Goal: Task Accomplishment & Management: Complete application form

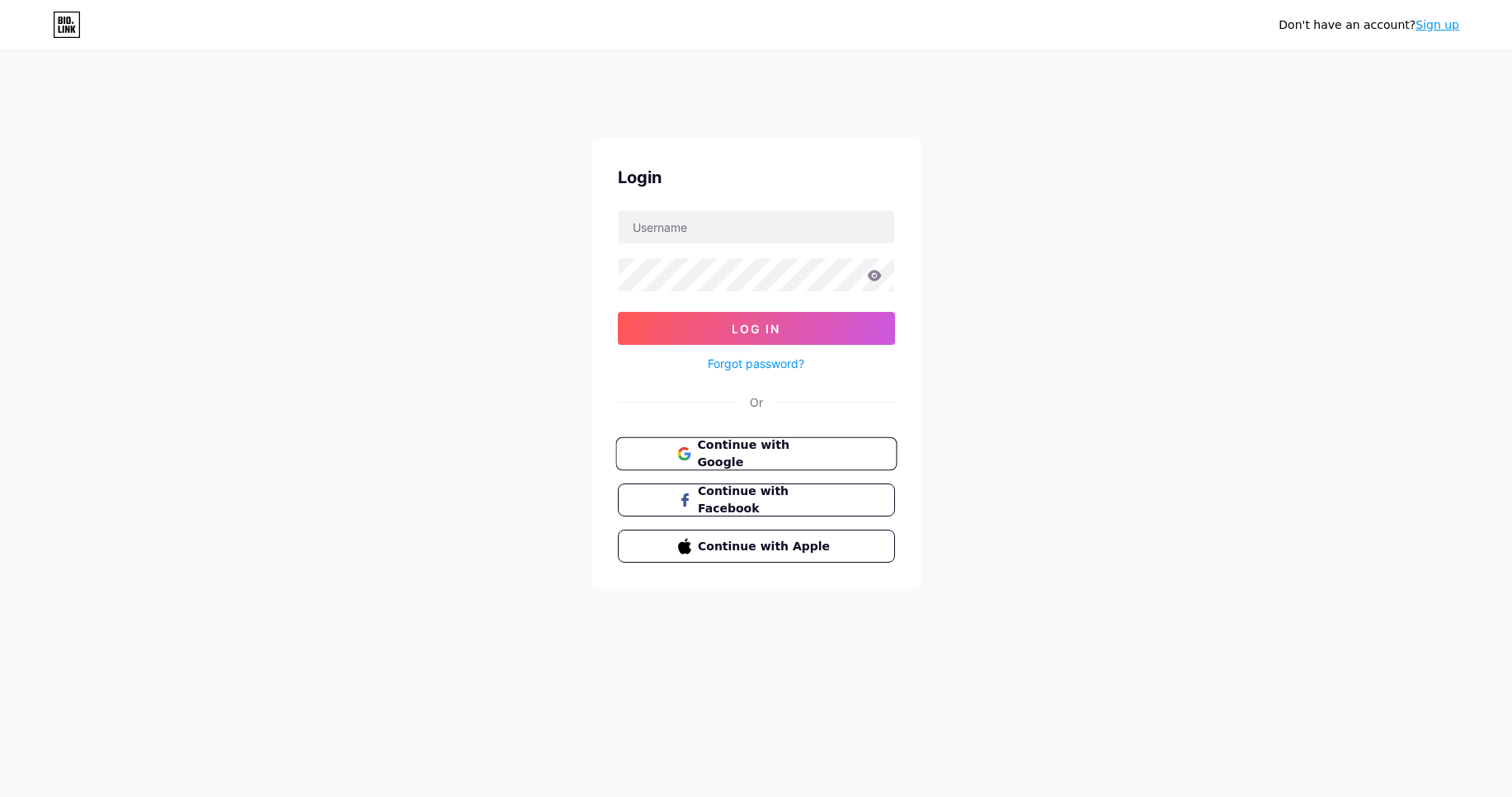
click at [795, 450] on span "Continue with Google" at bounding box center [766, 454] width 138 height 36
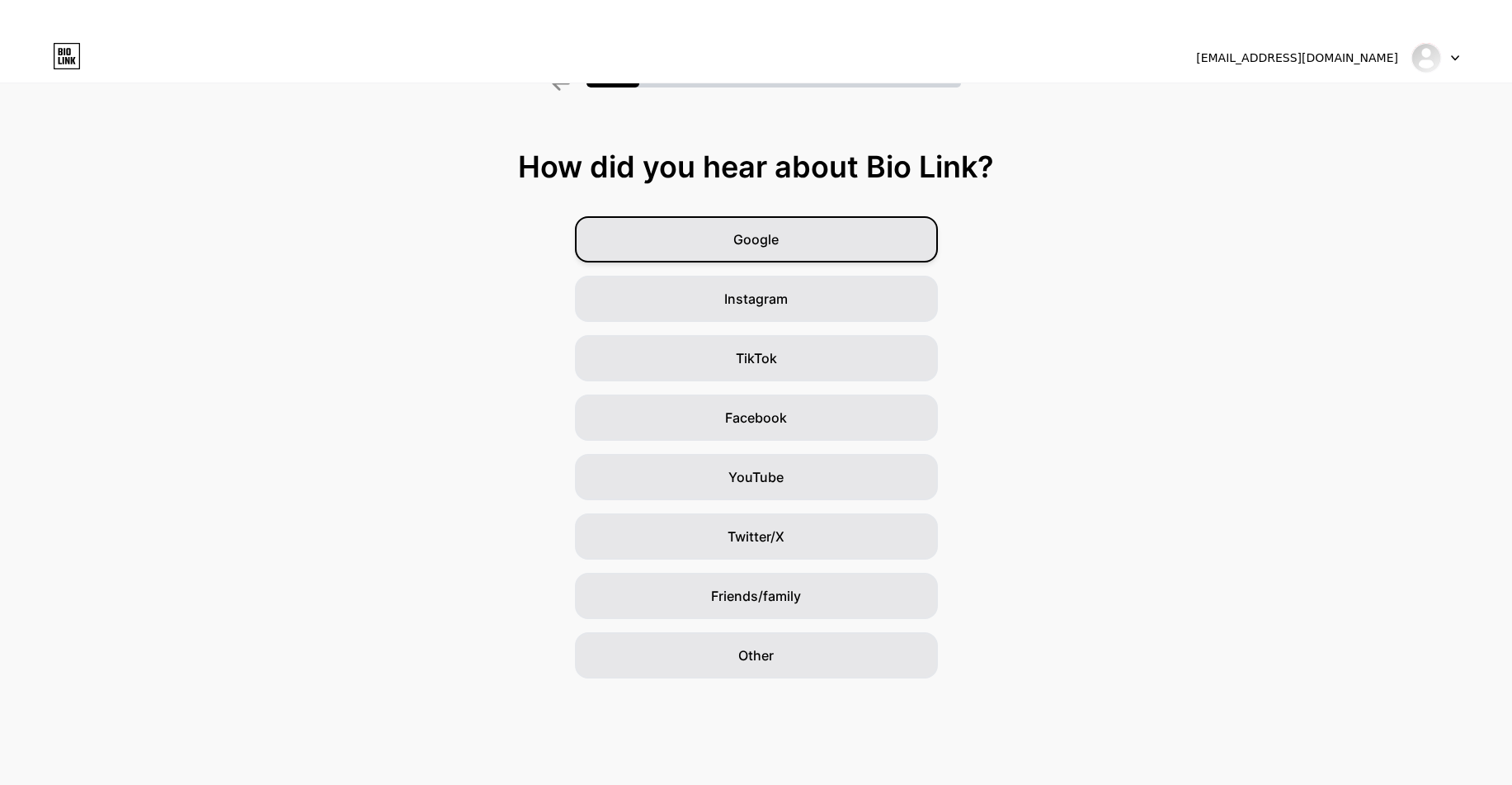
click at [753, 237] on span "Google" at bounding box center [756, 239] width 45 height 20
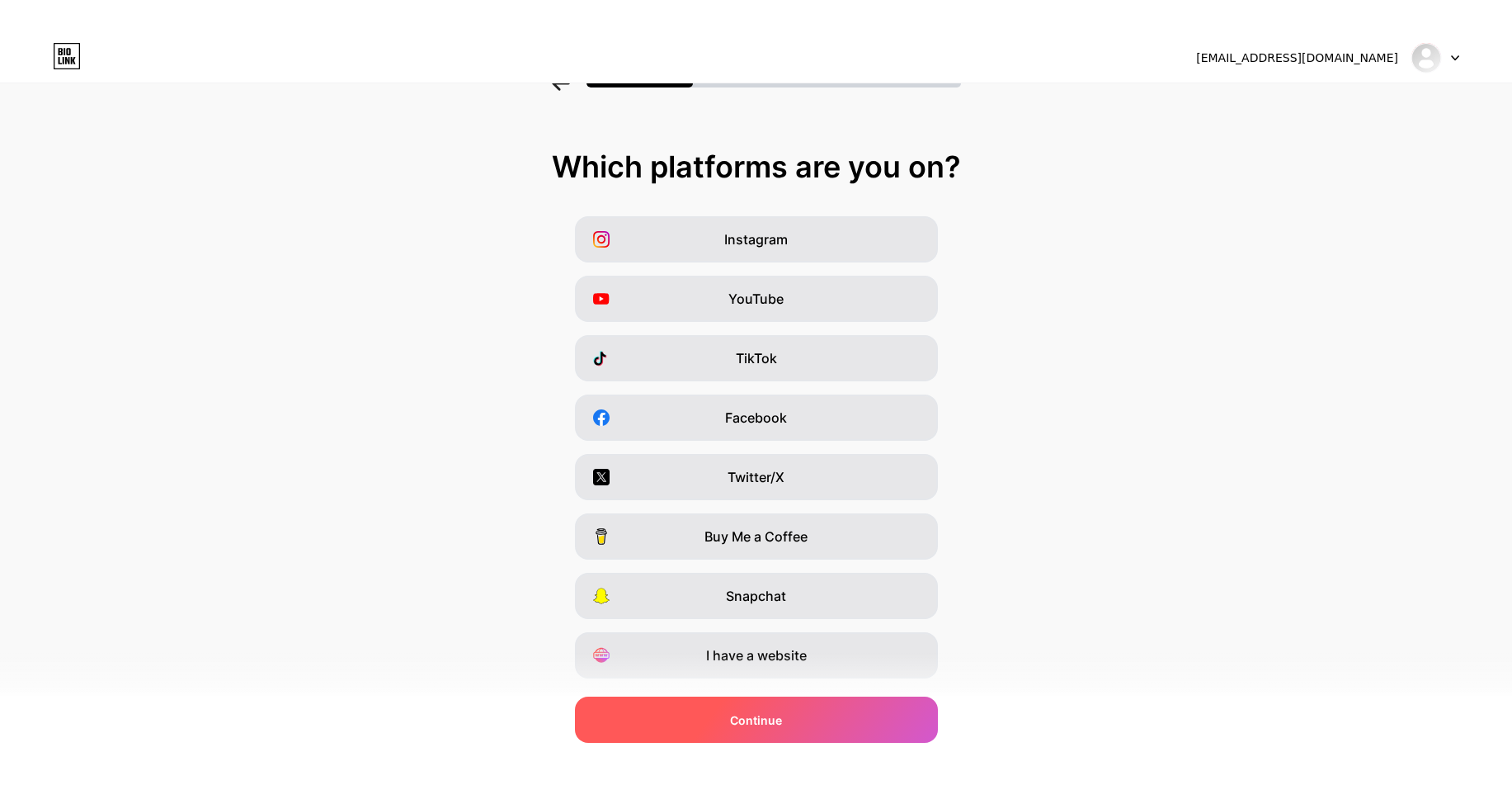
click at [784, 735] on div "Continue" at bounding box center [756, 719] width 363 height 46
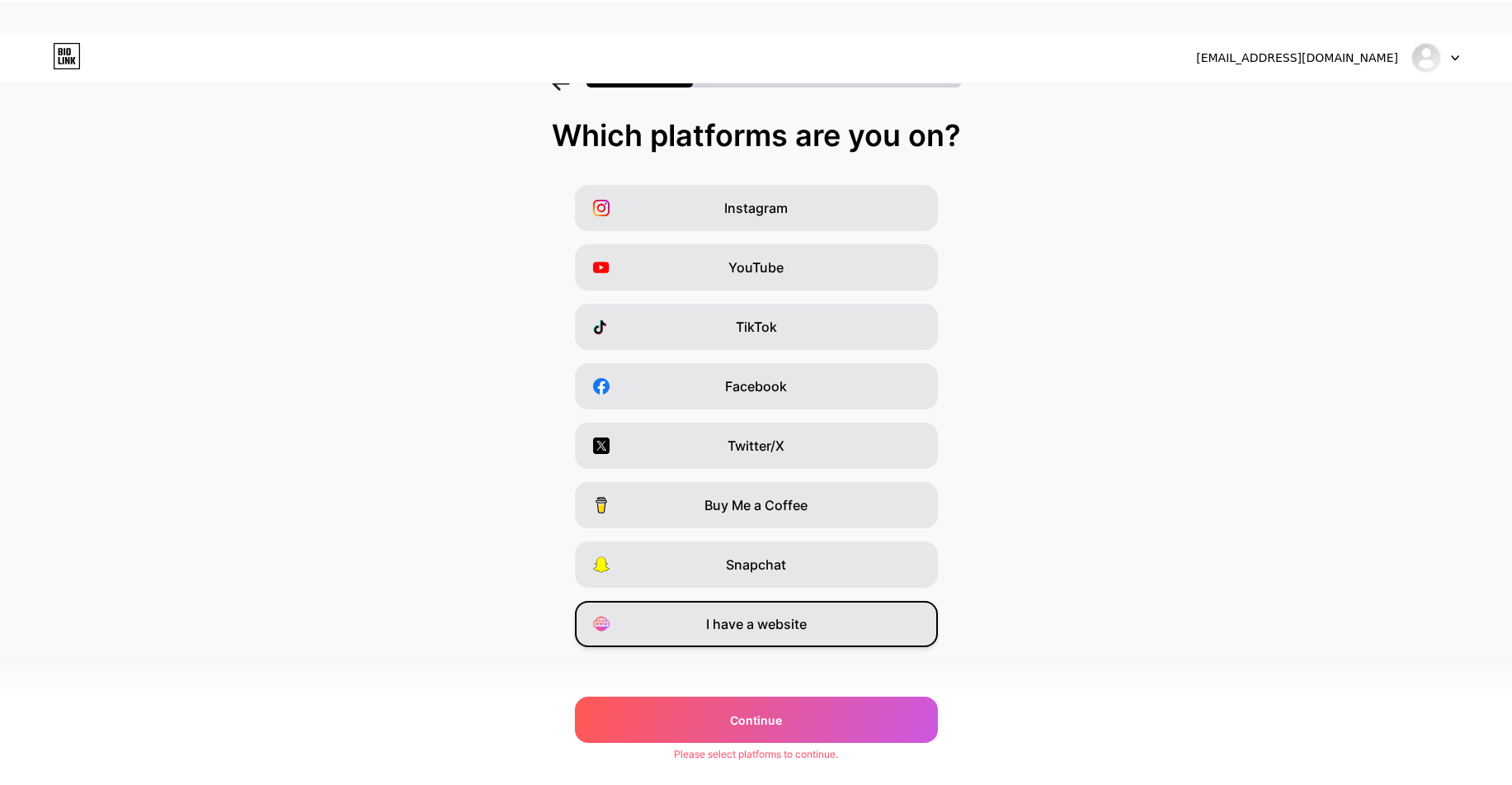
scroll to position [45, 0]
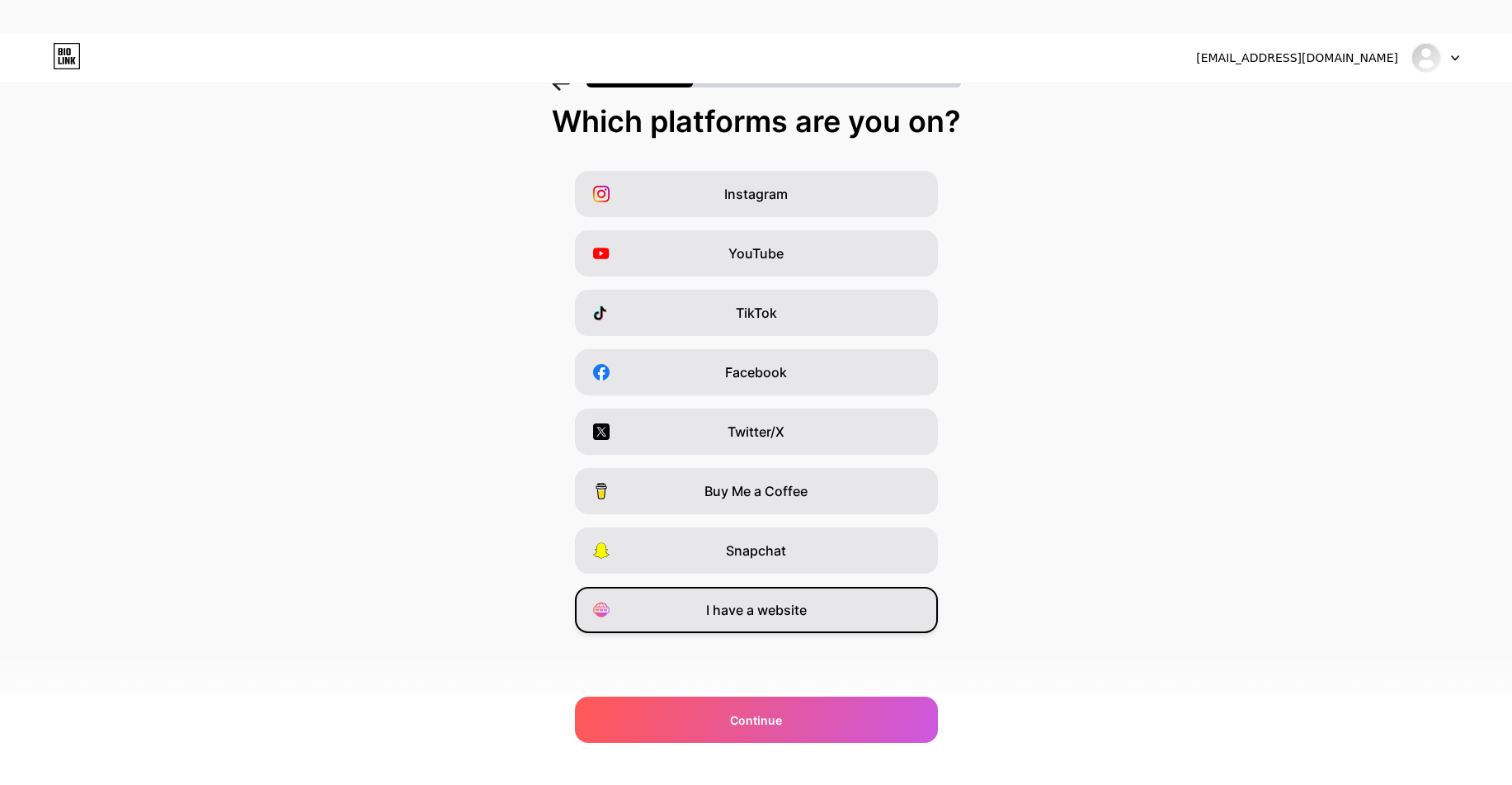
click at [771, 615] on span "I have a website" at bounding box center [756, 610] width 100 height 20
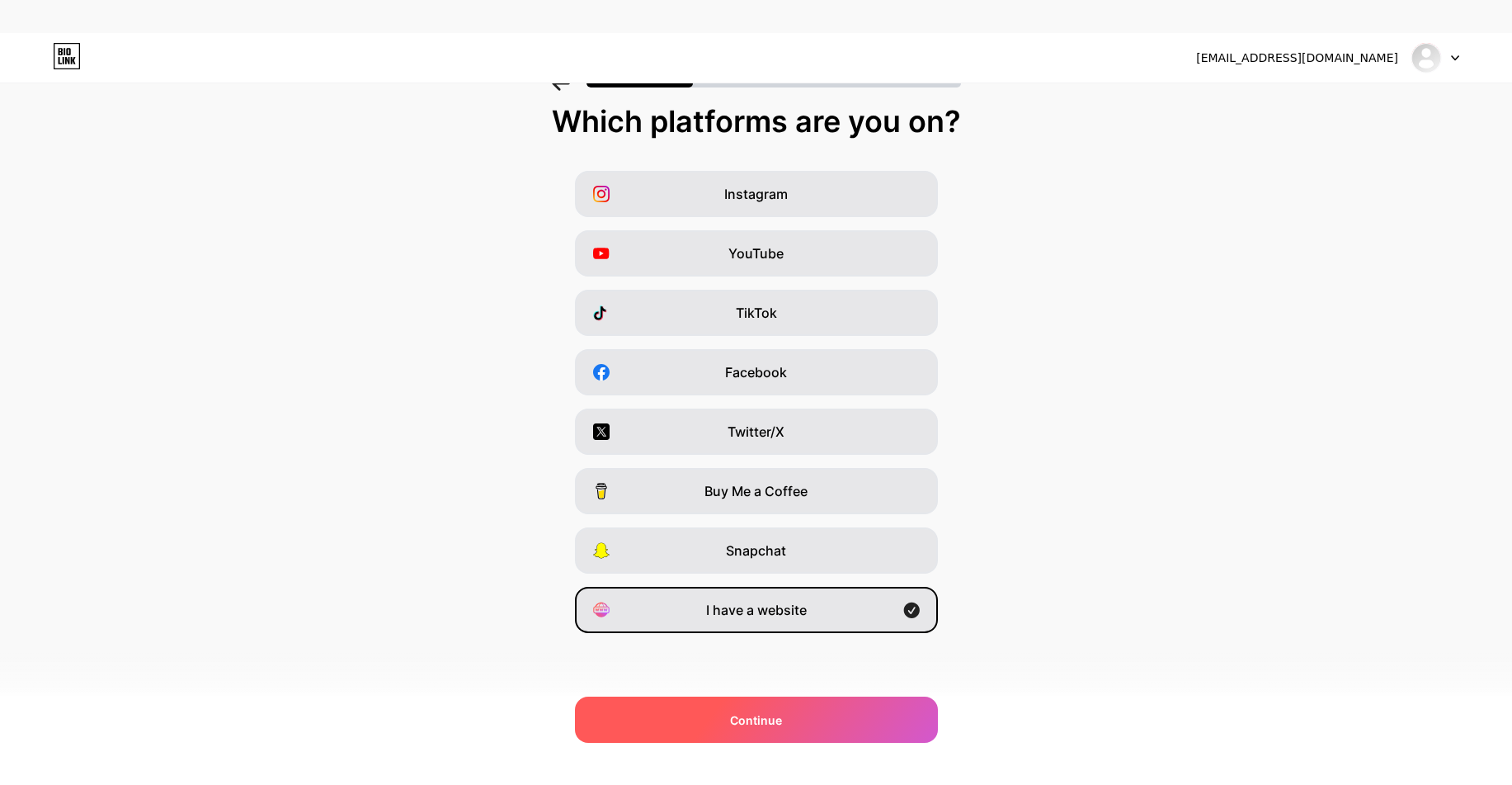
click at [756, 719] on span "Continue" at bounding box center [756, 720] width 52 height 18
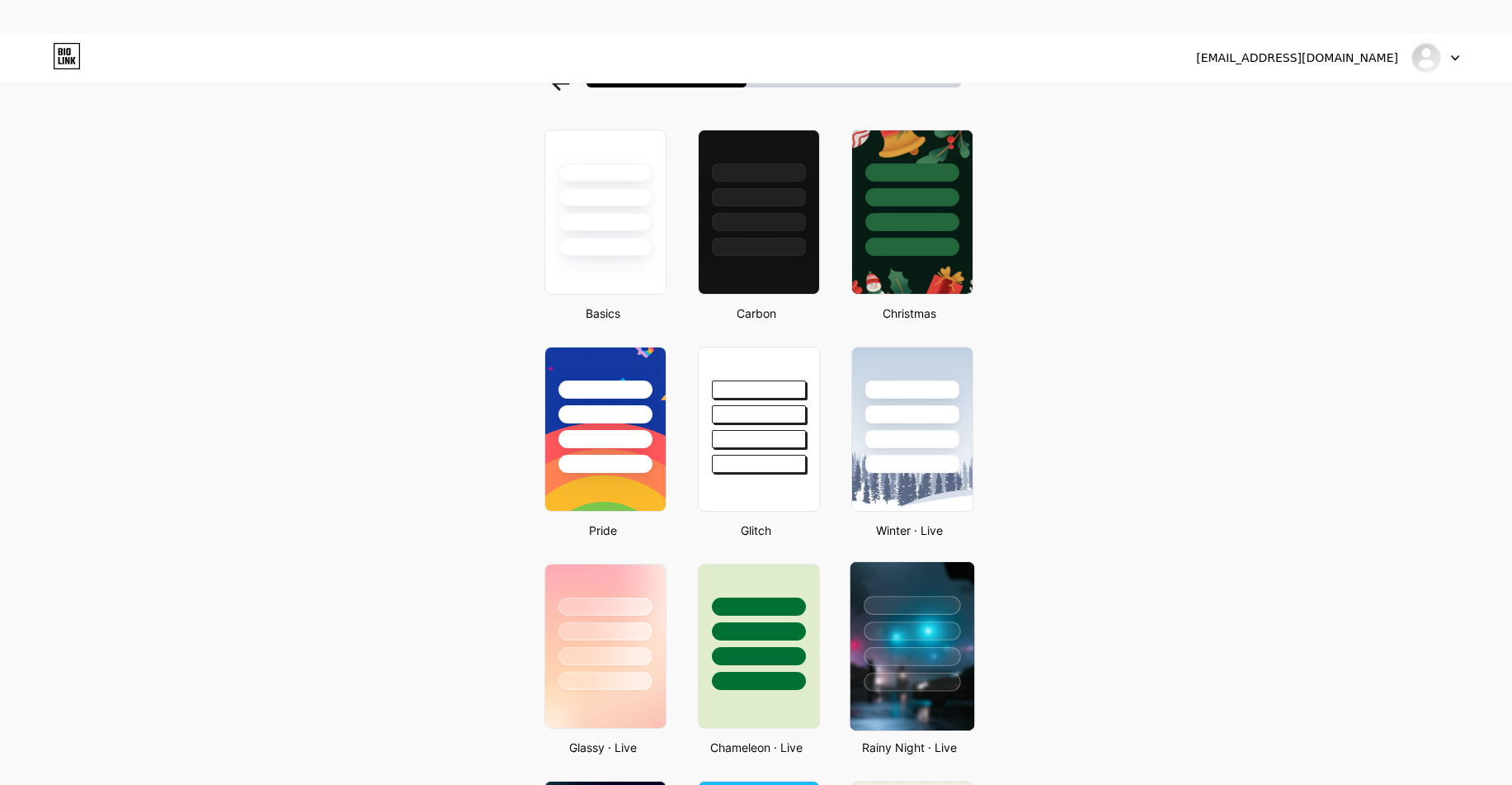
scroll to position [297, 0]
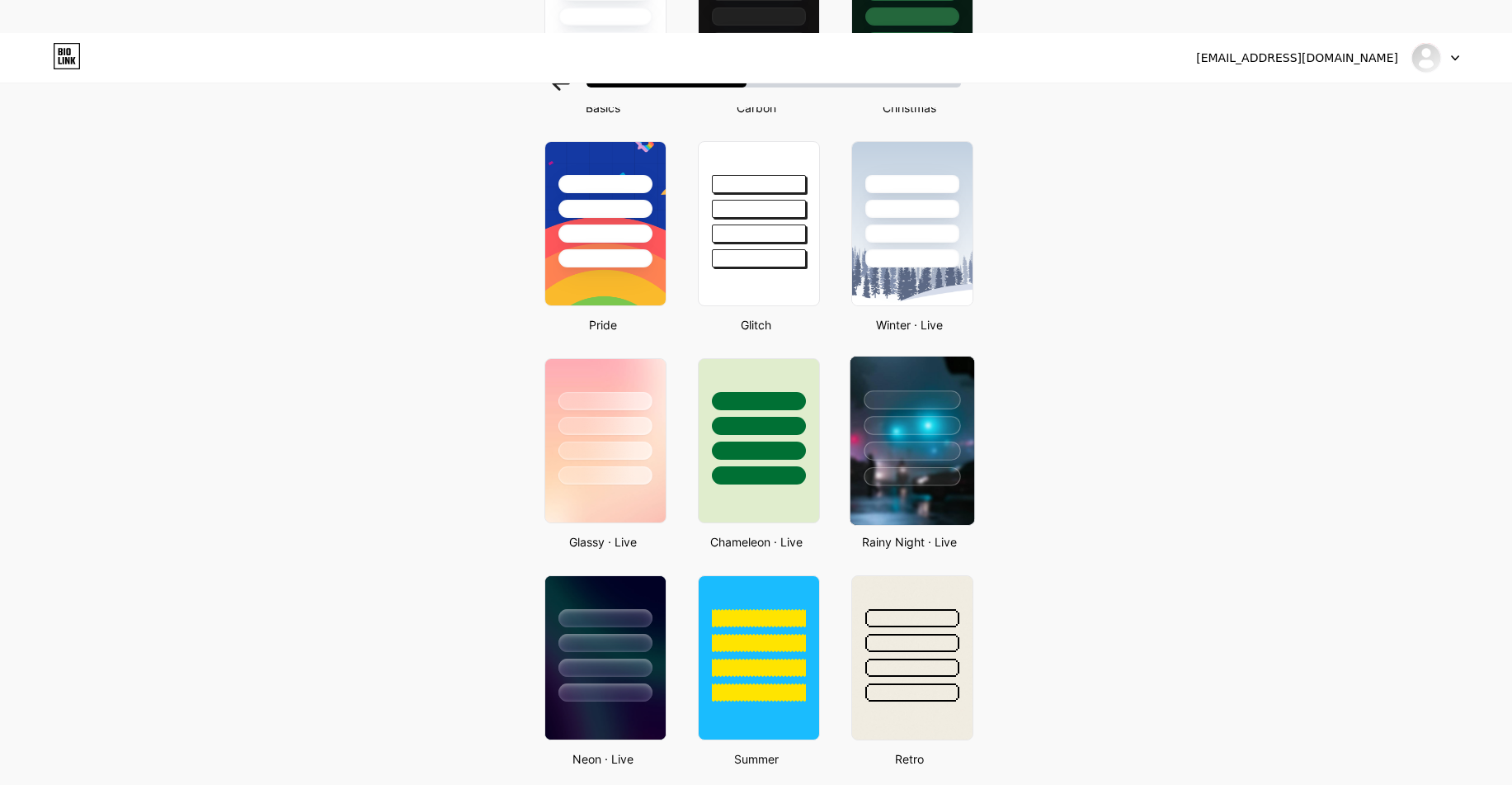
click at [941, 465] on div at bounding box center [912, 422] width 124 height 129
click at [941, 465] on div at bounding box center [909, 422] width 115 height 126
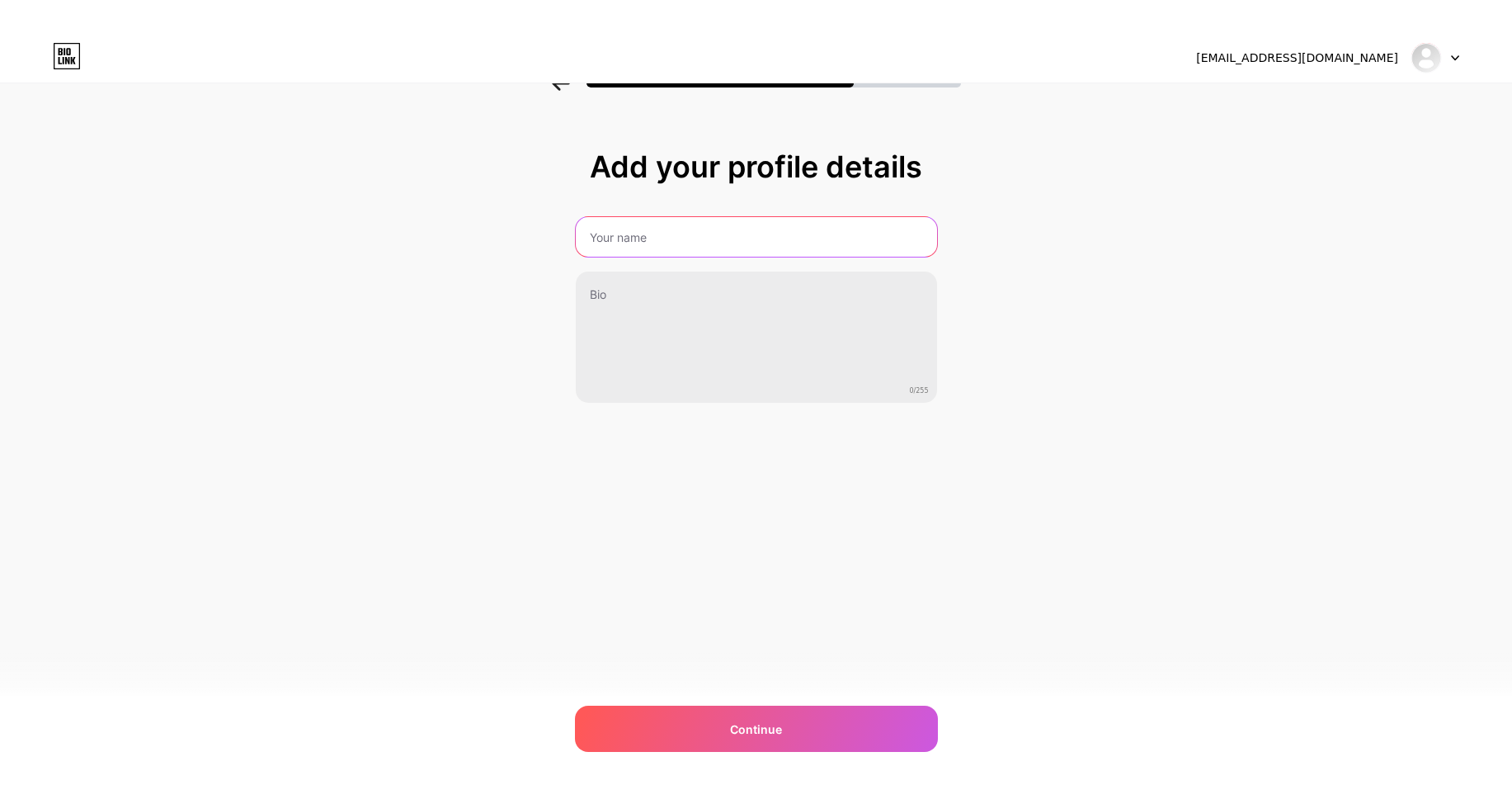
click at [657, 242] on input "text" at bounding box center [756, 237] width 361 height 39
paste input "Dentalquestlowell"
type input "Dentalquestlowell"
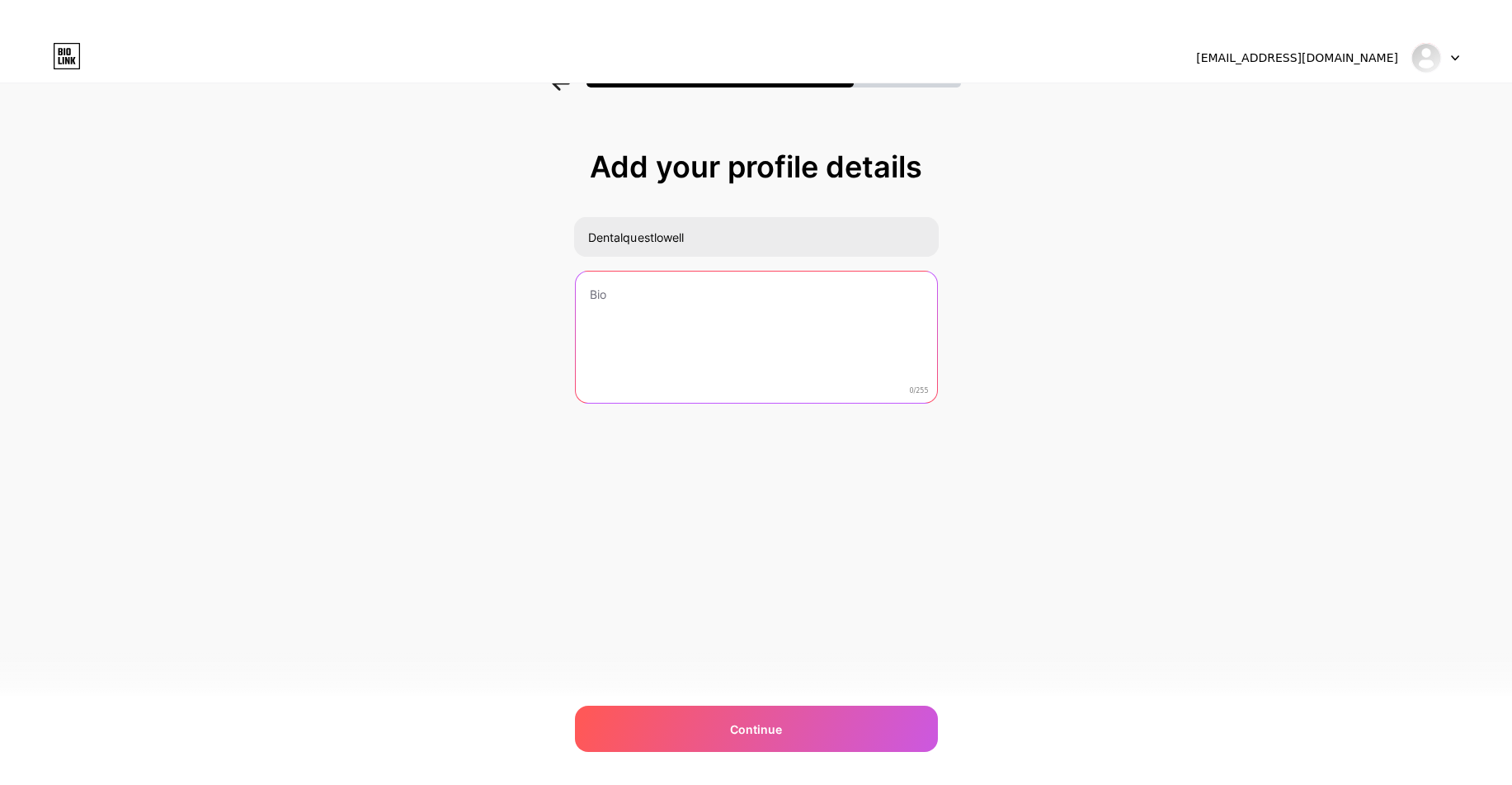
click at [653, 309] on textarea at bounding box center [756, 338] width 361 height 133
paste textarea "At Dental Quest, we’re dedicated to keeping your smile healthy and beautiful. S…"
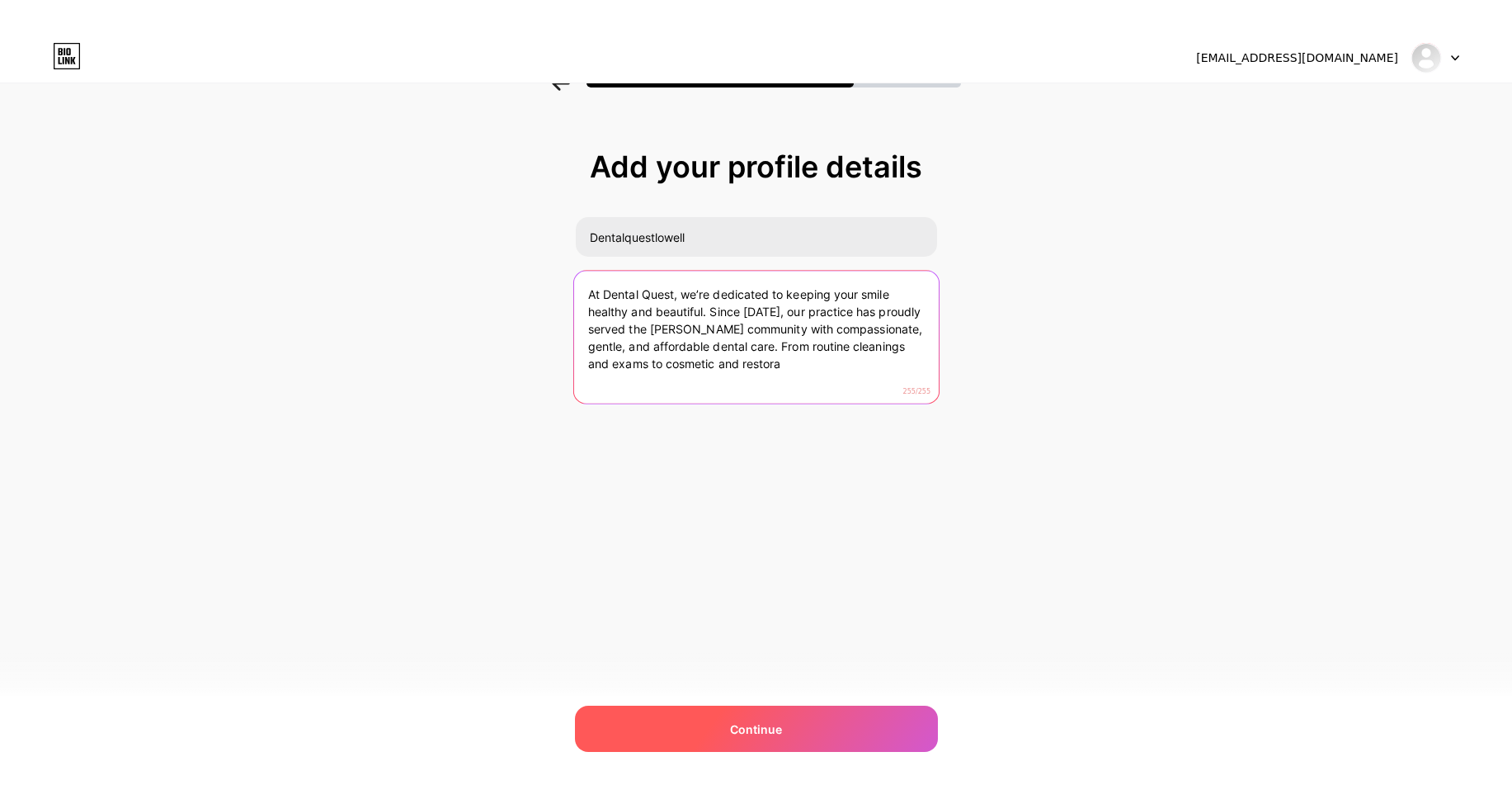
type textarea "At Dental Quest, we’re dedicated to keeping your smile healthy and beautiful. S…"
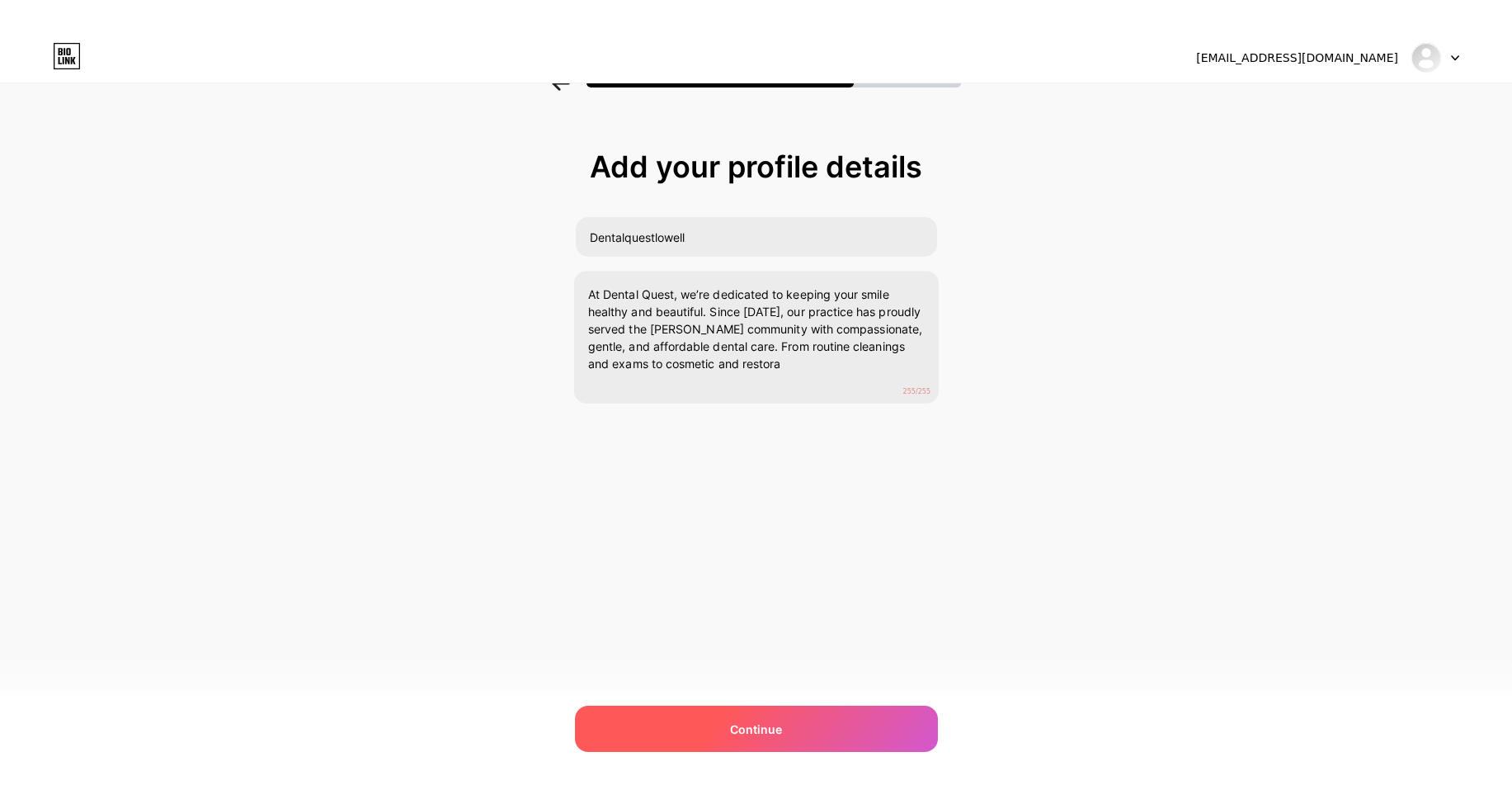
click at [759, 725] on span "Continue" at bounding box center [756, 729] width 52 height 18
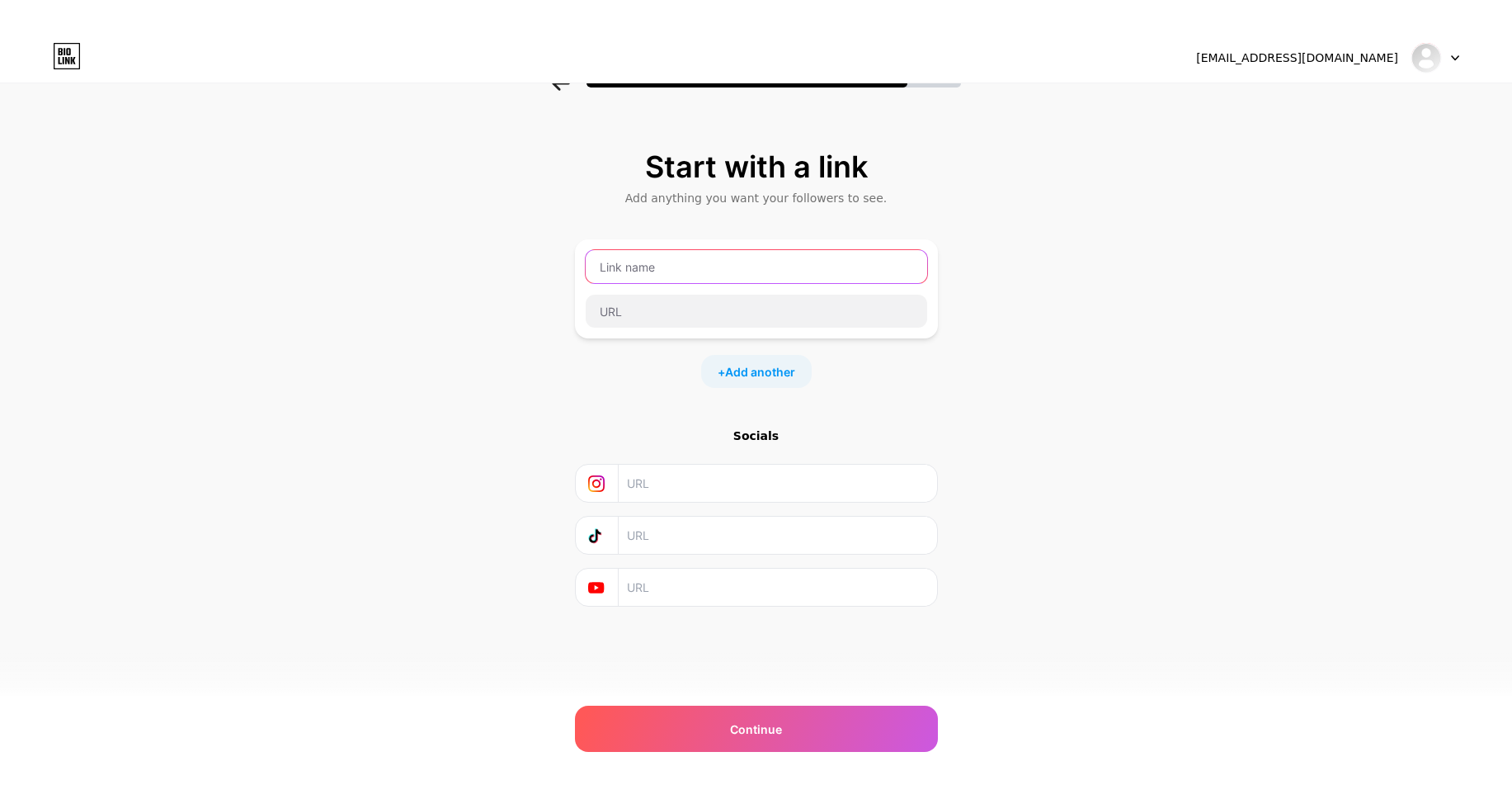
click at [652, 263] on input "text" at bounding box center [756, 266] width 342 height 33
paste input "At Dental Quest, we’re dedicated to keeping your smile healthy and beautiful. S…"
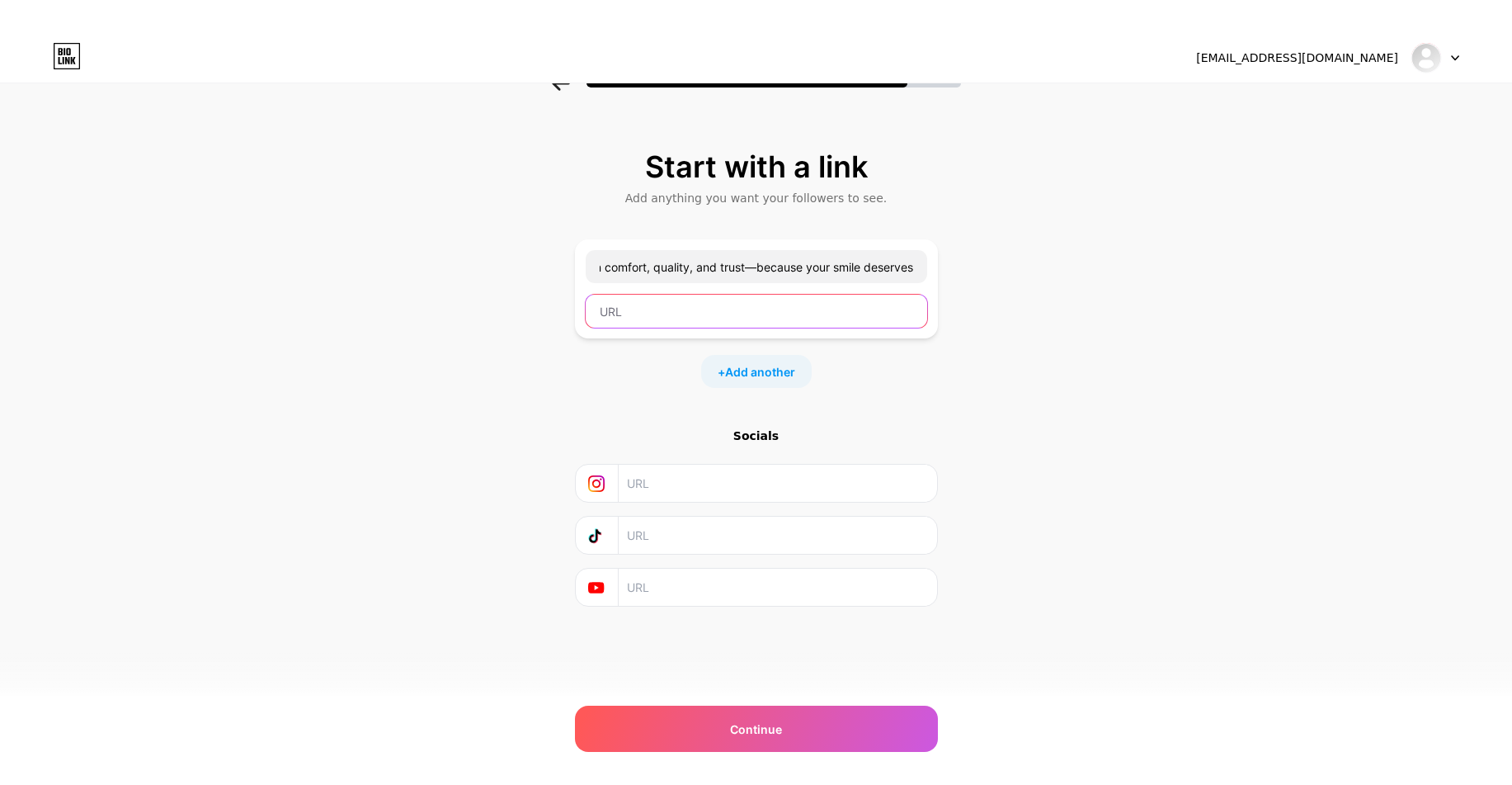
click at [658, 317] on input "text" at bounding box center [756, 311] width 342 height 33
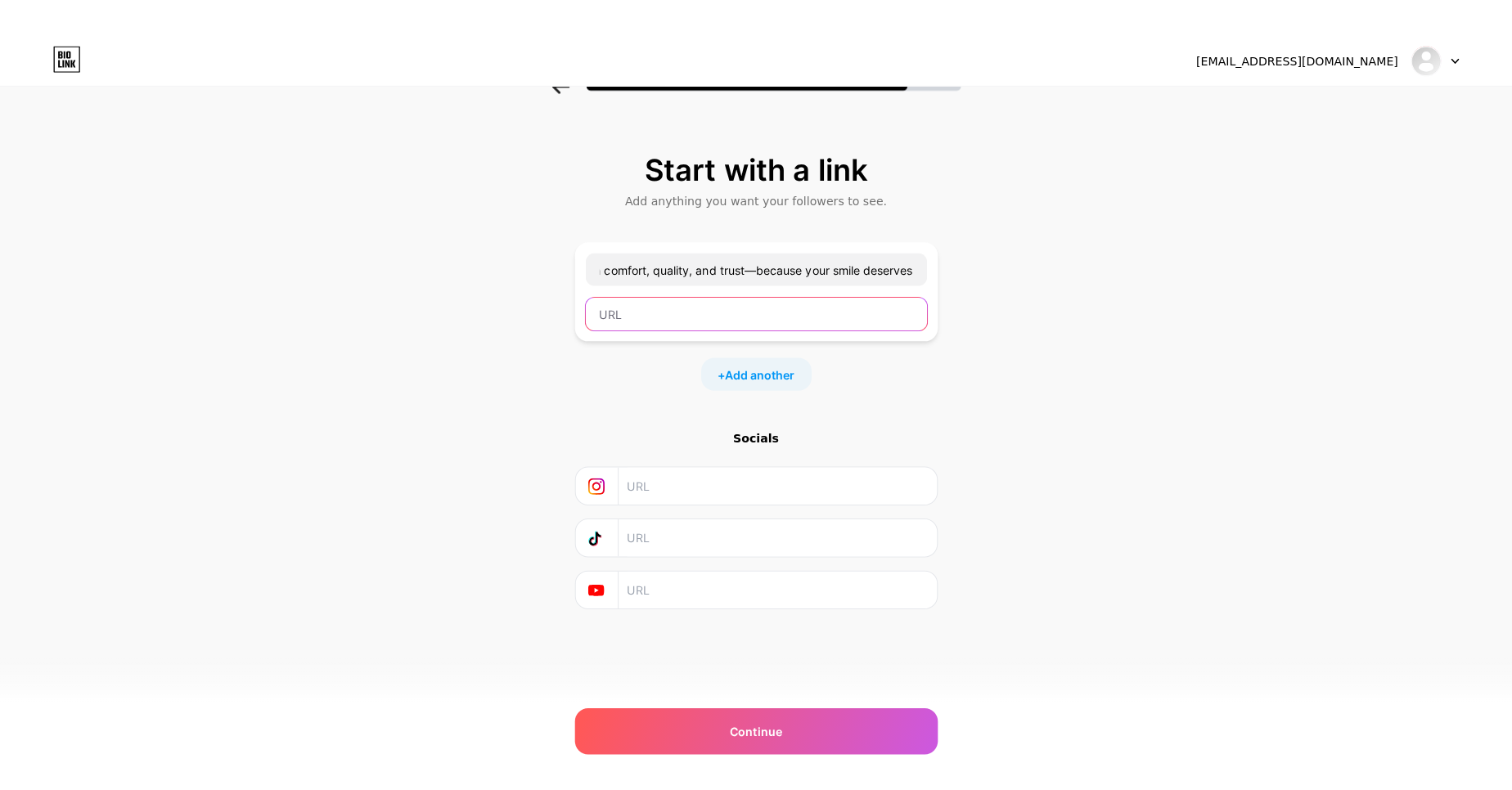
scroll to position [0, 0]
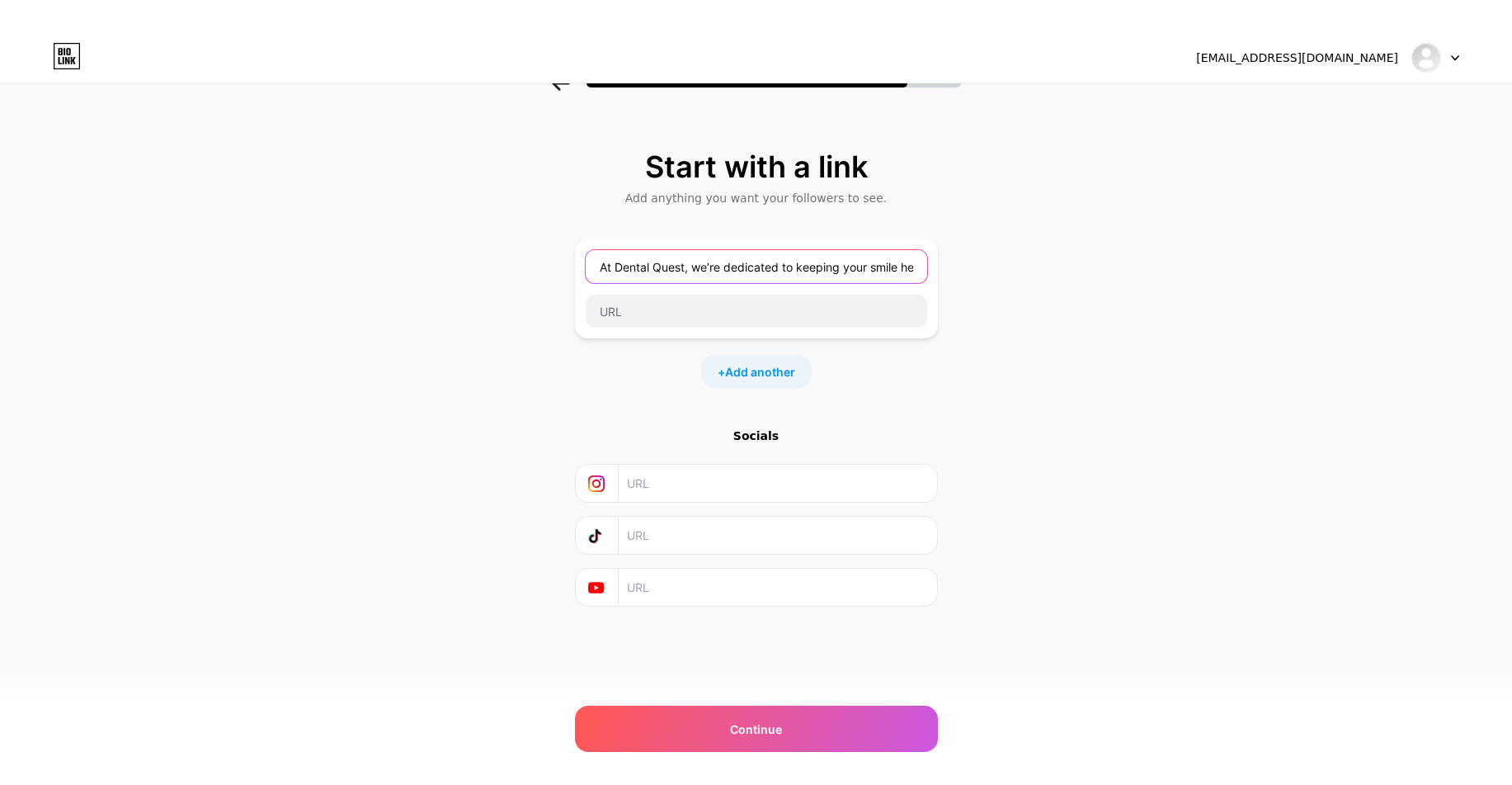
click at [698, 266] on input "At Dental Quest, we’re dedicated to keeping your smile healthy and beautiful. S…" at bounding box center [756, 266] width 342 height 33
paste input "Dentalquestlowell"
type input "Dentalquestlowell"
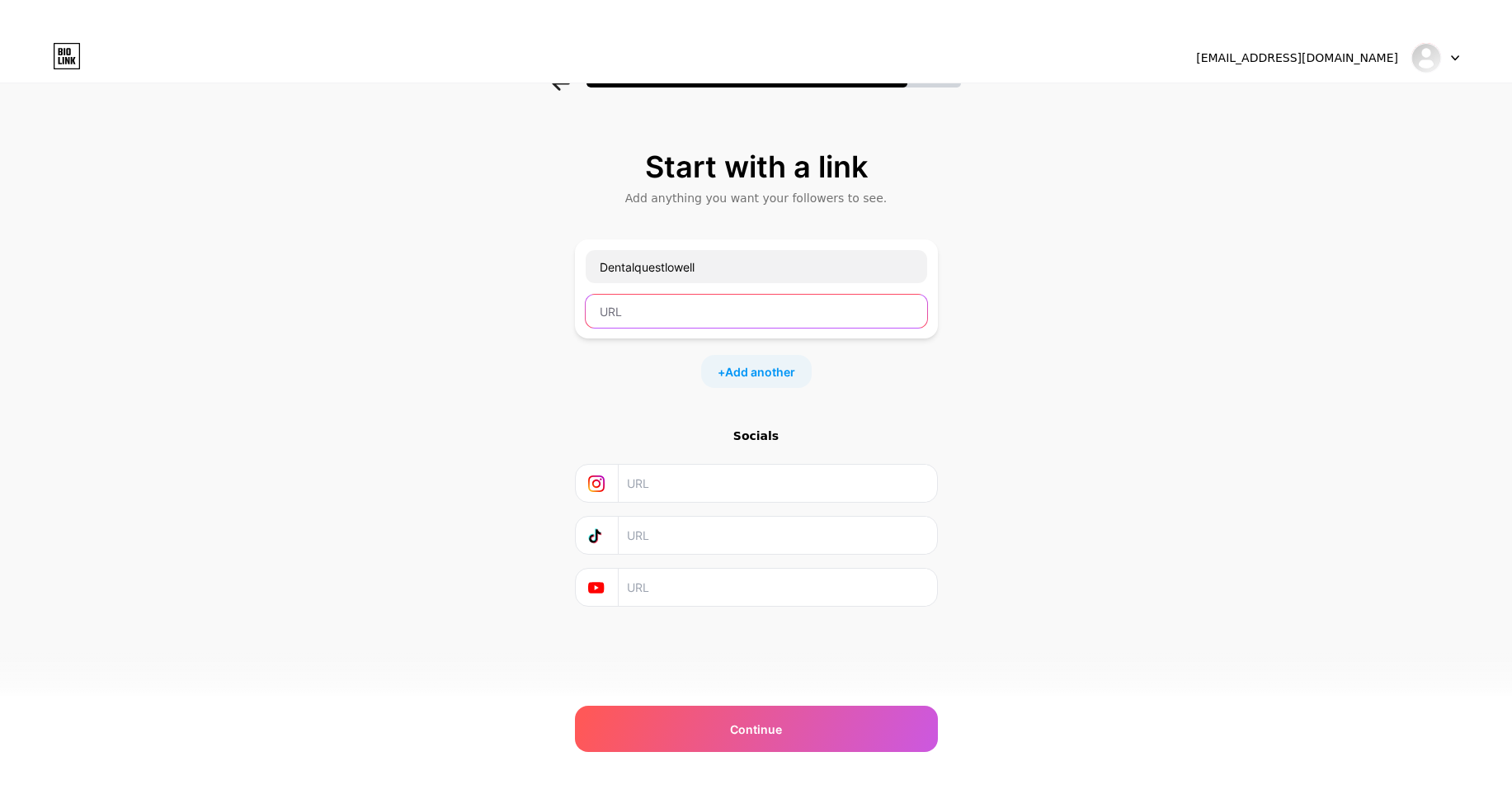
click at [658, 315] on input "text" at bounding box center [756, 311] width 342 height 33
paste input "[URL][DOMAIN_NAME]"
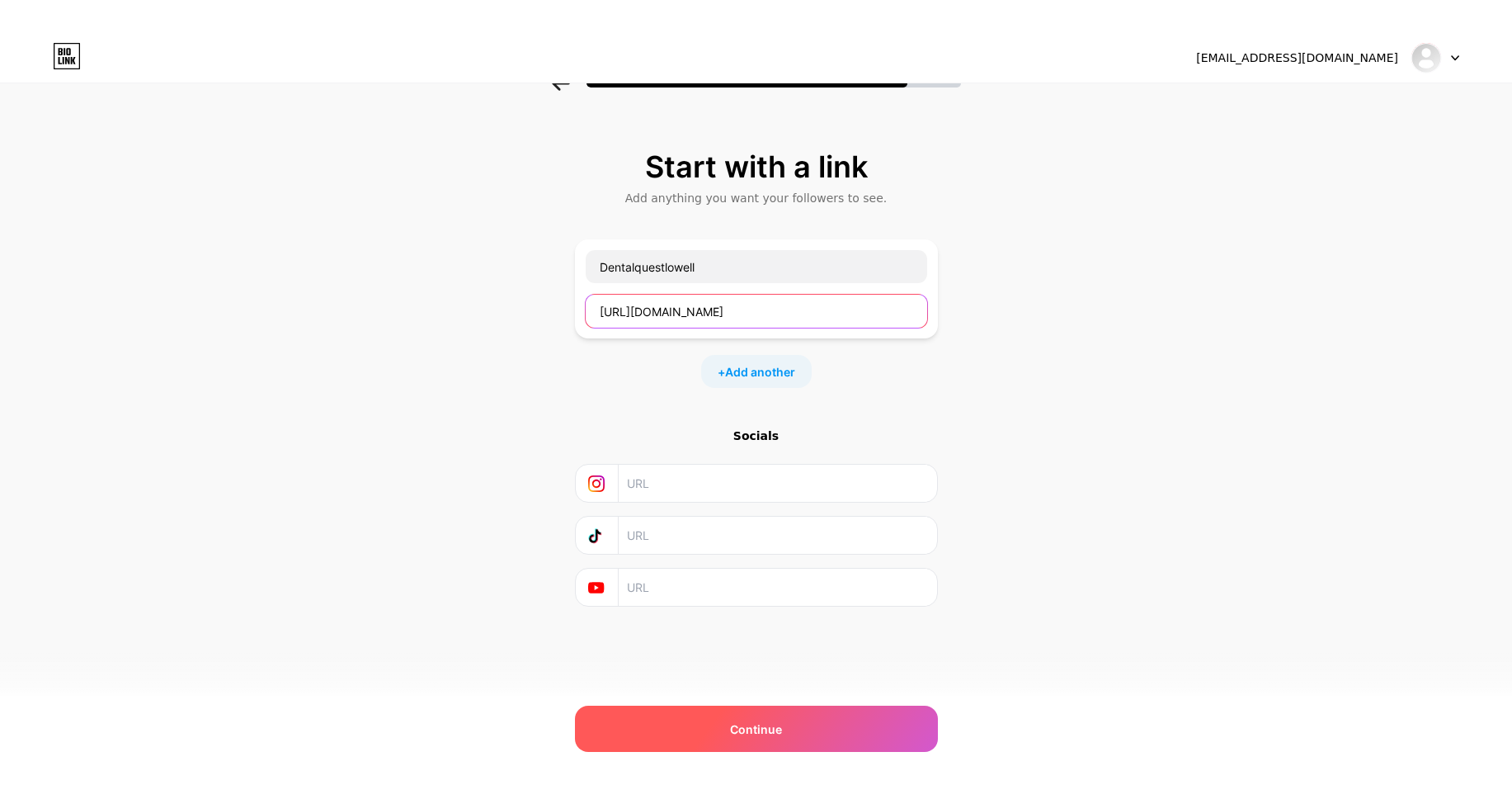
type input "[URL][DOMAIN_NAME]"
click at [782, 733] on span "Continue" at bounding box center [756, 729] width 52 height 18
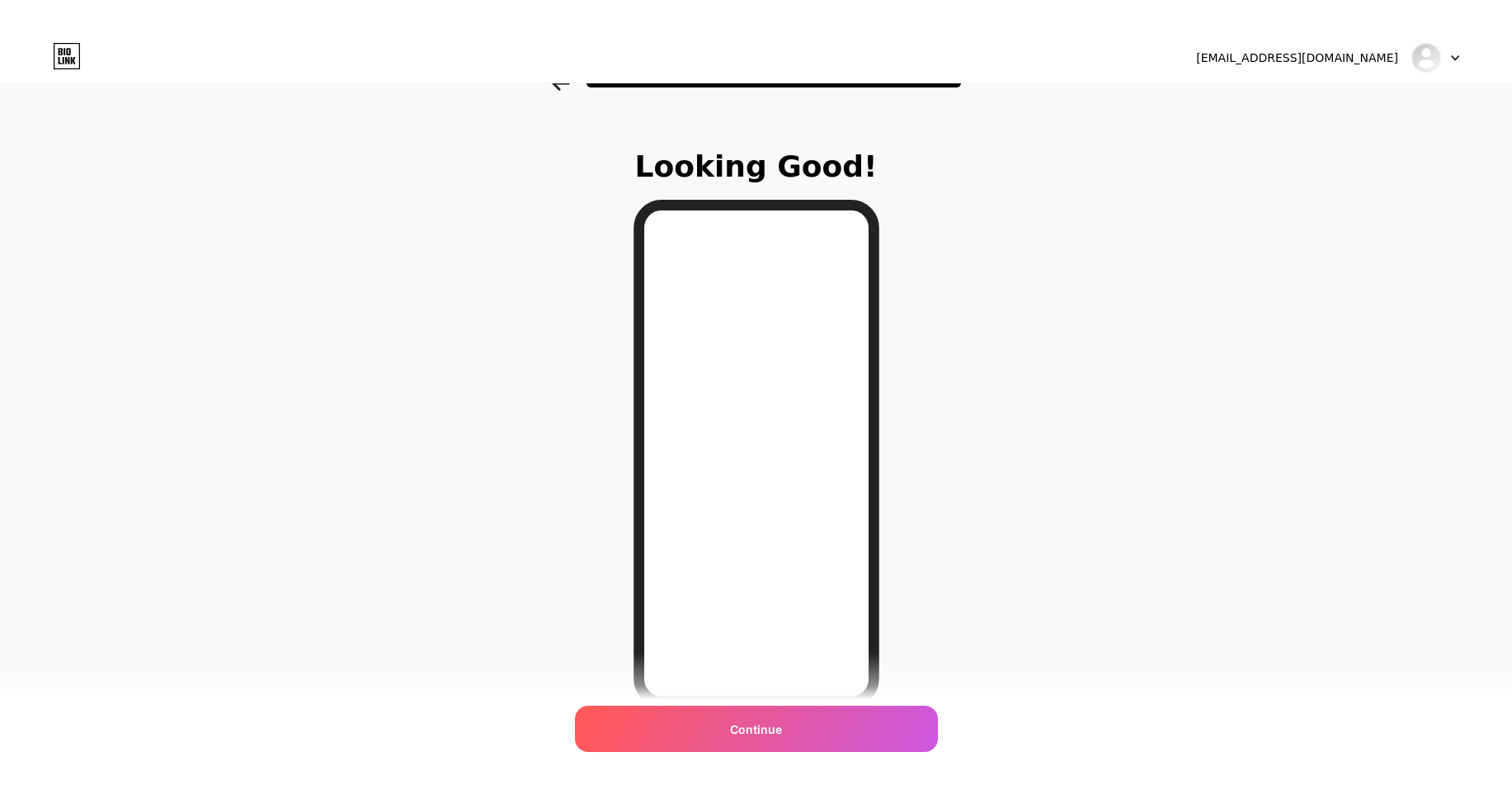
click at [782, 733] on span "Continue" at bounding box center [756, 729] width 52 height 18
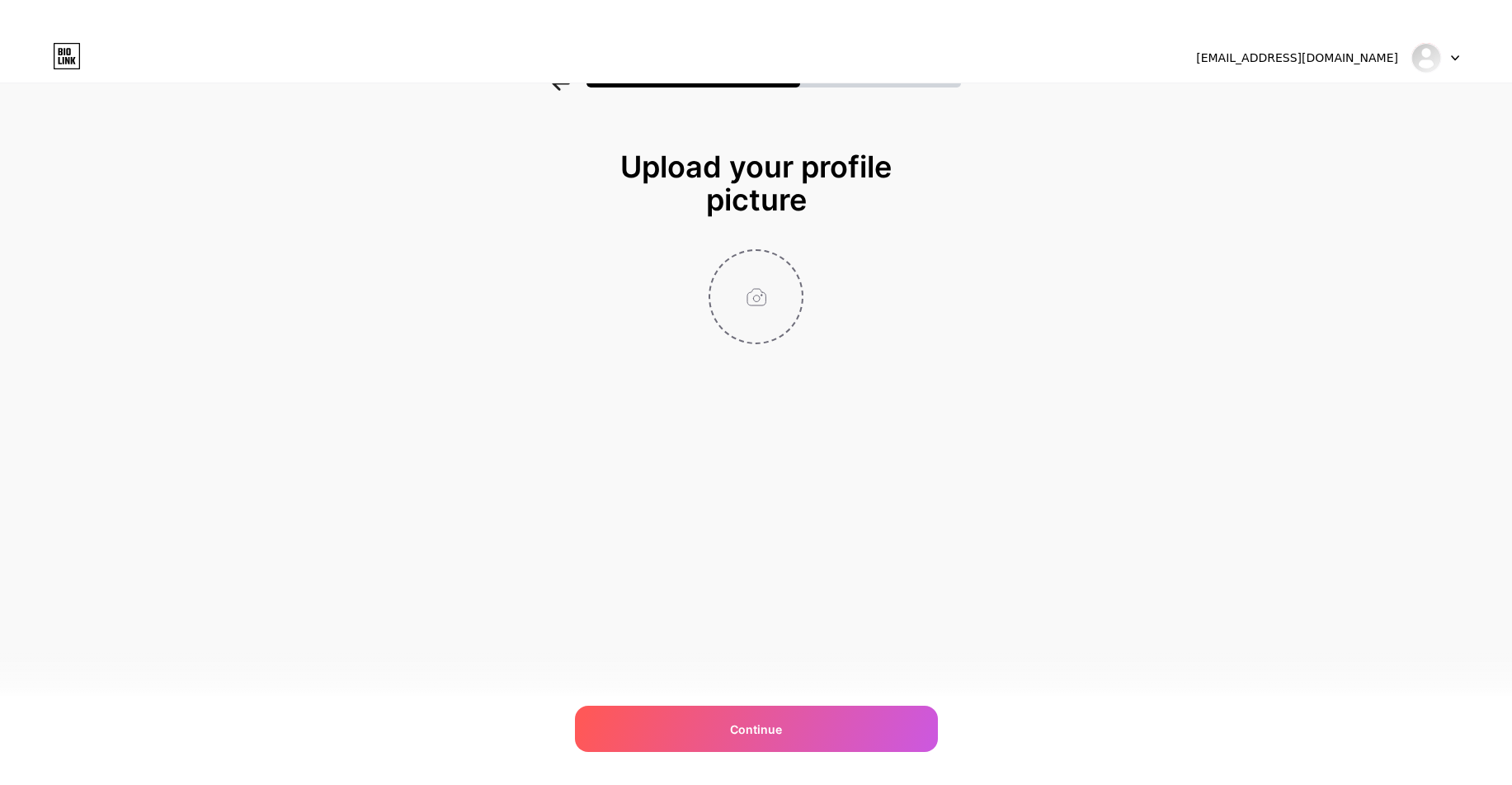
click at [750, 333] on input "file" at bounding box center [756, 297] width 92 height 92
type input "C:\fakepath\Dental Quest Logo profile.jpg"
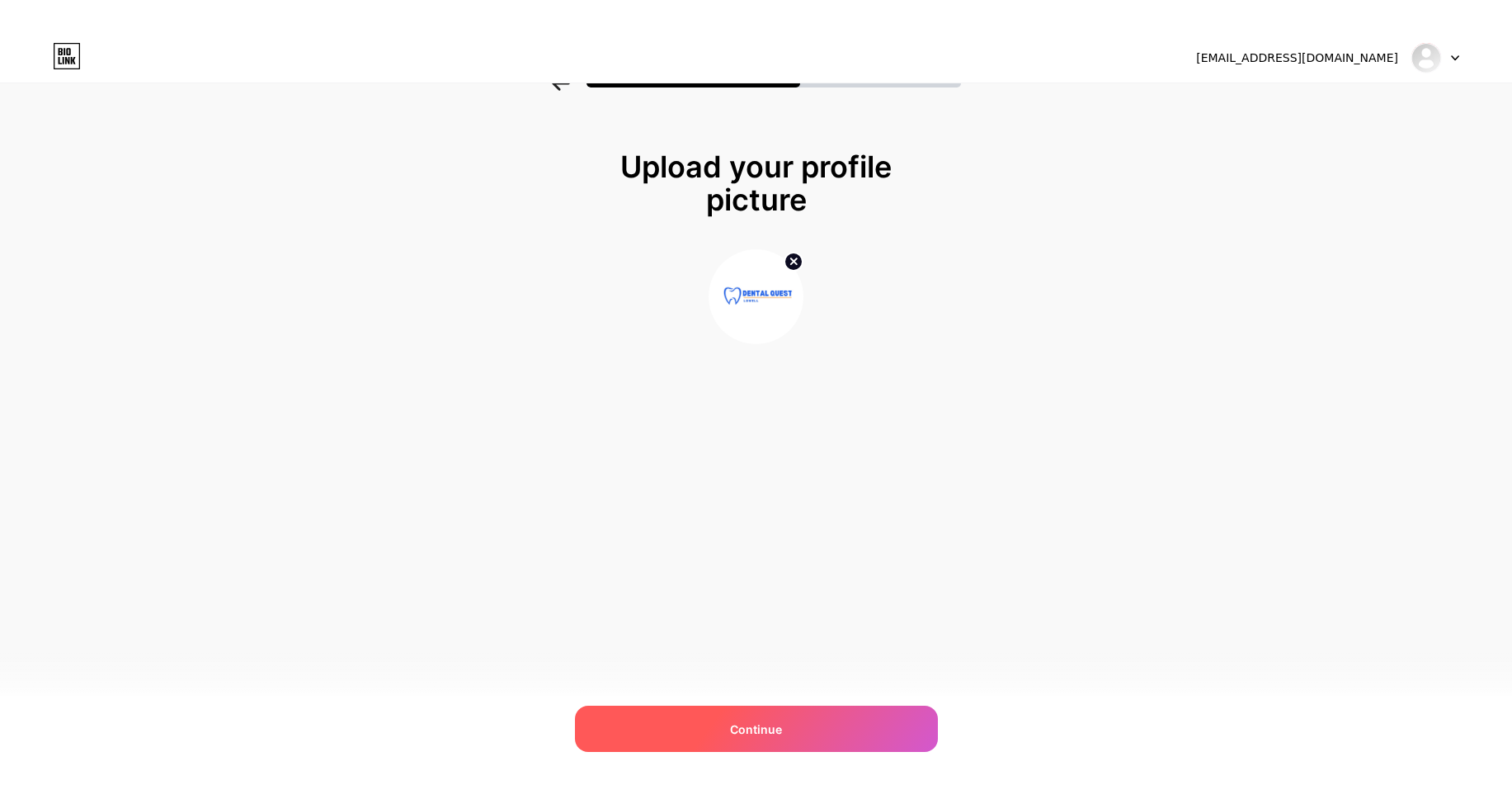
click at [759, 731] on span "Continue" at bounding box center [756, 729] width 52 height 18
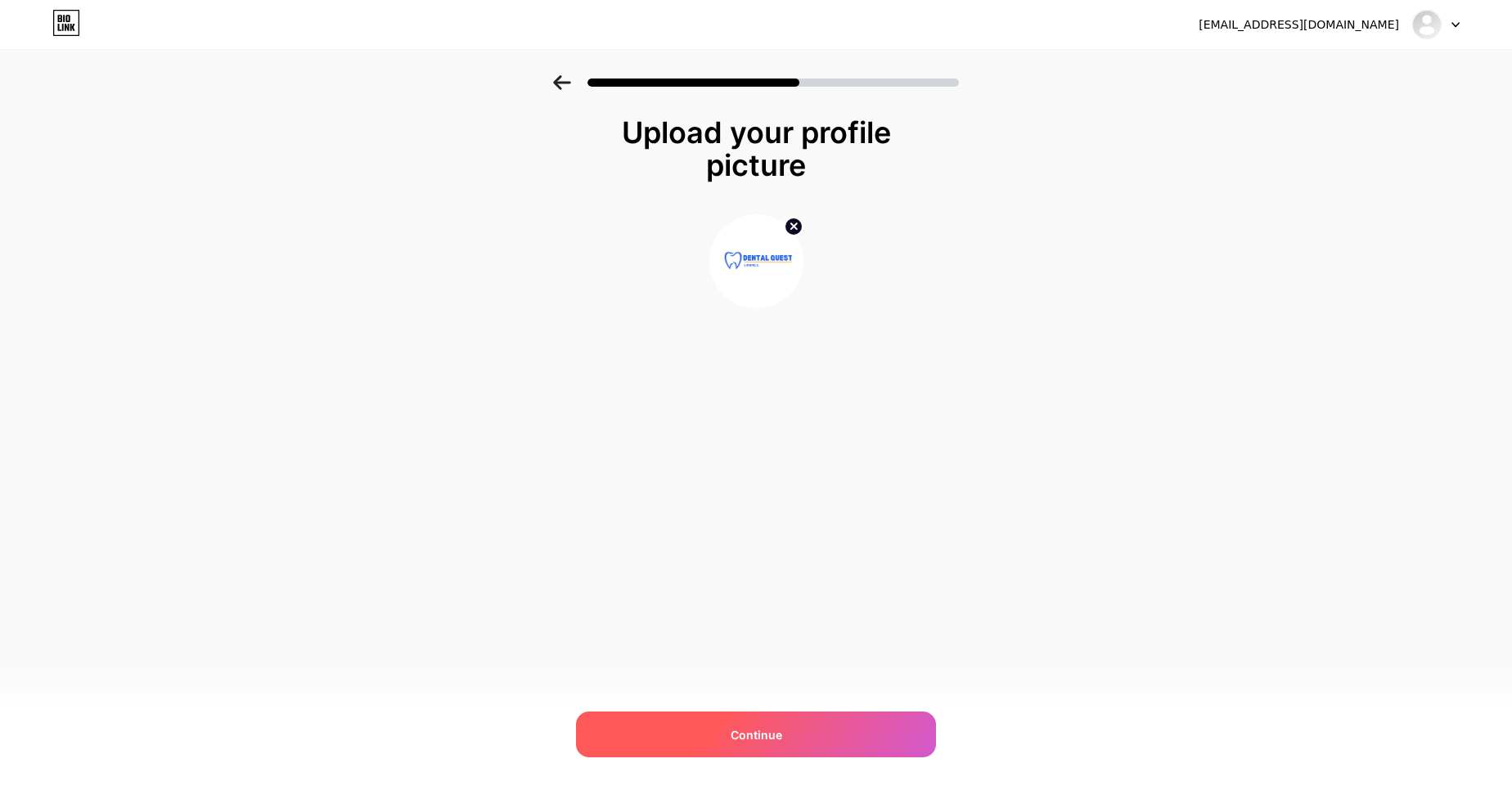
click at [795, 732] on div "Continue" at bounding box center [756, 734] width 360 height 45
click at [786, 746] on div "Continue" at bounding box center [756, 734] width 360 height 45
click at [1449, 19] on div at bounding box center [1436, 25] width 47 height 30
click at [1325, 30] on div "[EMAIL_ADDRESS][DOMAIN_NAME]" at bounding box center [1299, 25] width 201 height 18
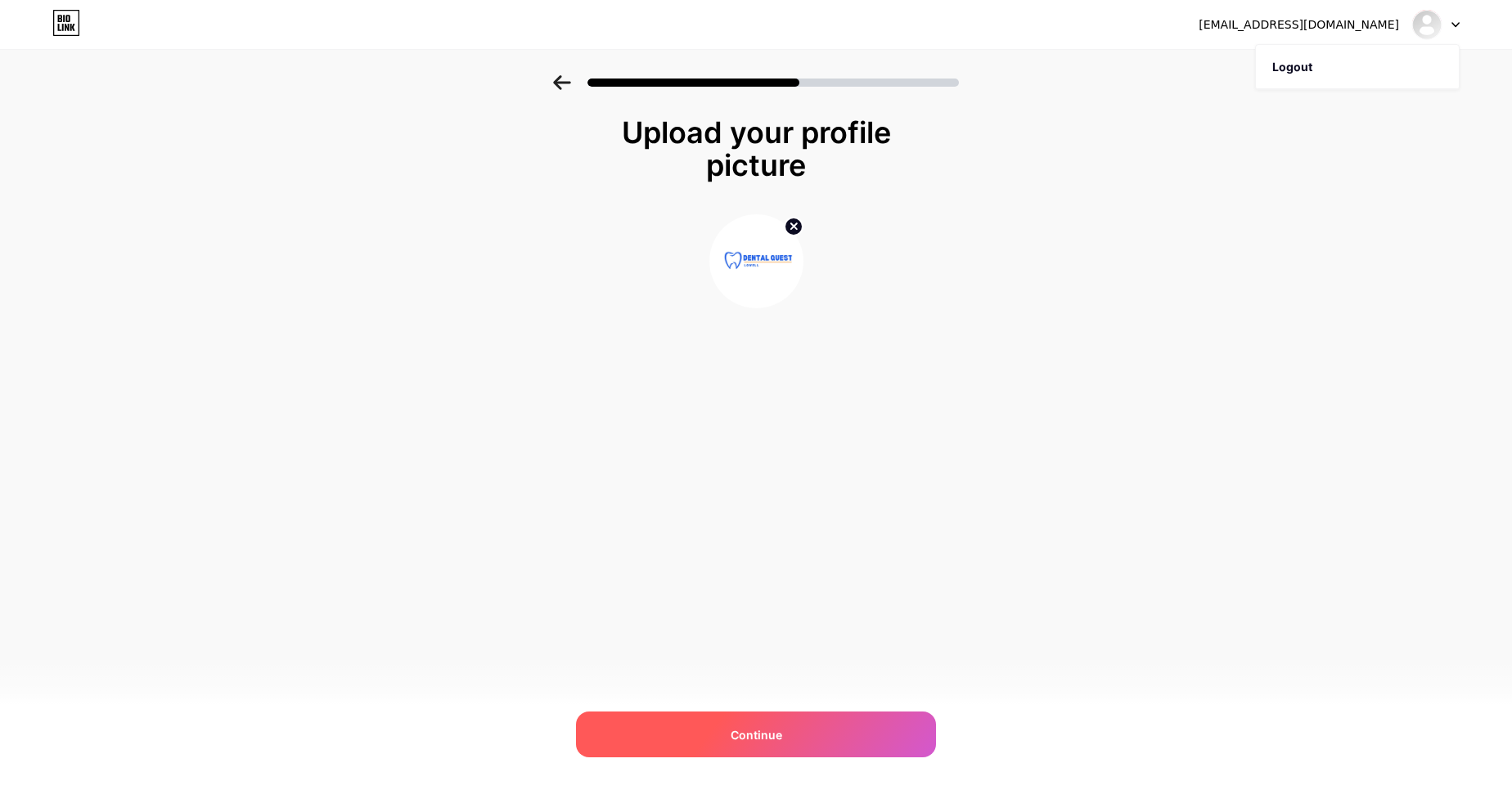
click at [753, 737] on span "Continue" at bounding box center [757, 734] width 52 height 18
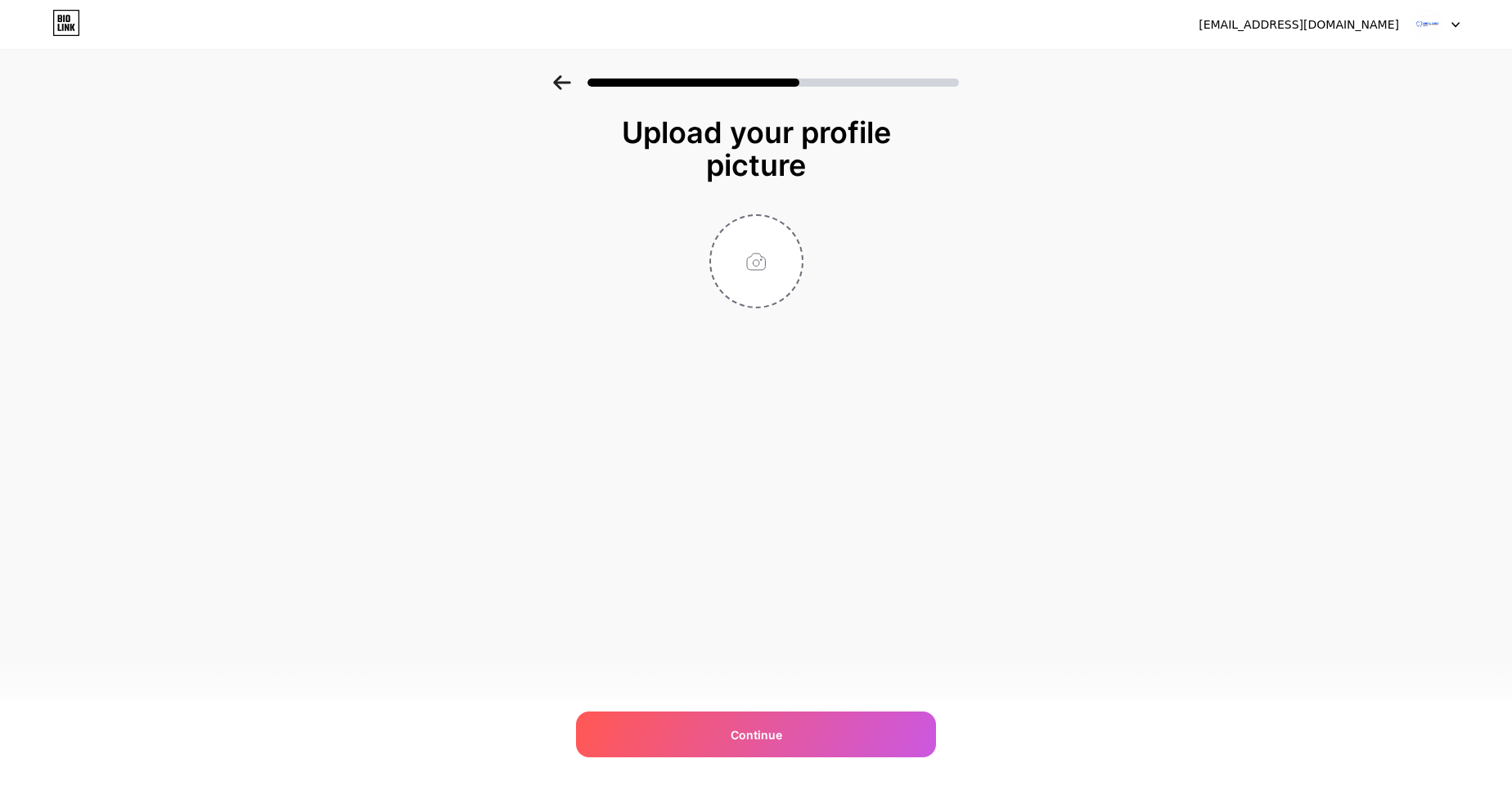
click at [61, 24] on icon at bounding box center [66, 23] width 28 height 26
click at [747, 282] on input "file" at bounding box center [757, 262] width 91 height 91
type input "C:\fakepath\Dental Quest Logo profile.jpg"
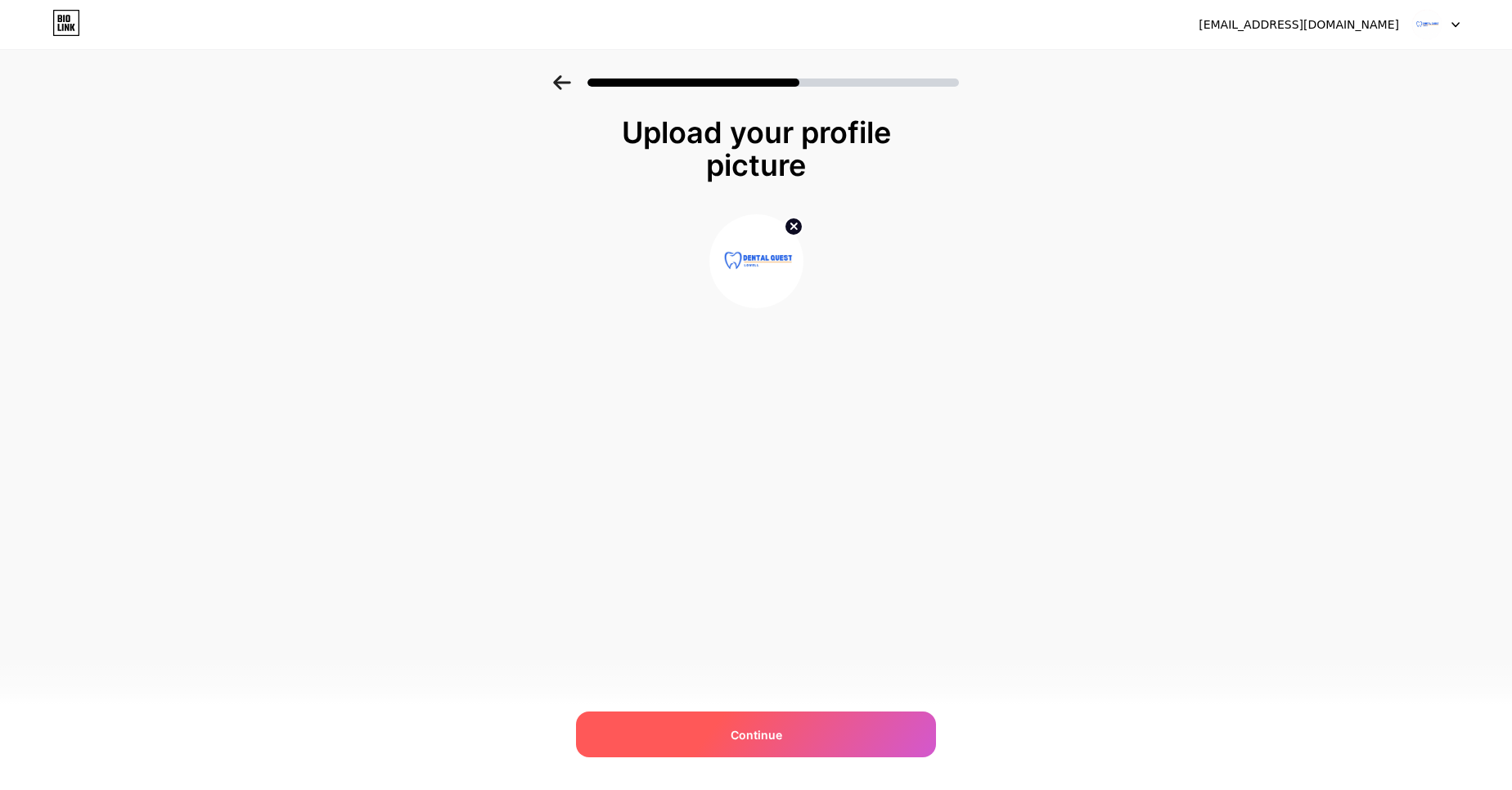
click at [859, 729] on div "Continue" at bounding box center [756, 734] width 360 height 45
click at [859, 729] on div at bounding box center [756, 734] width 360 height 45
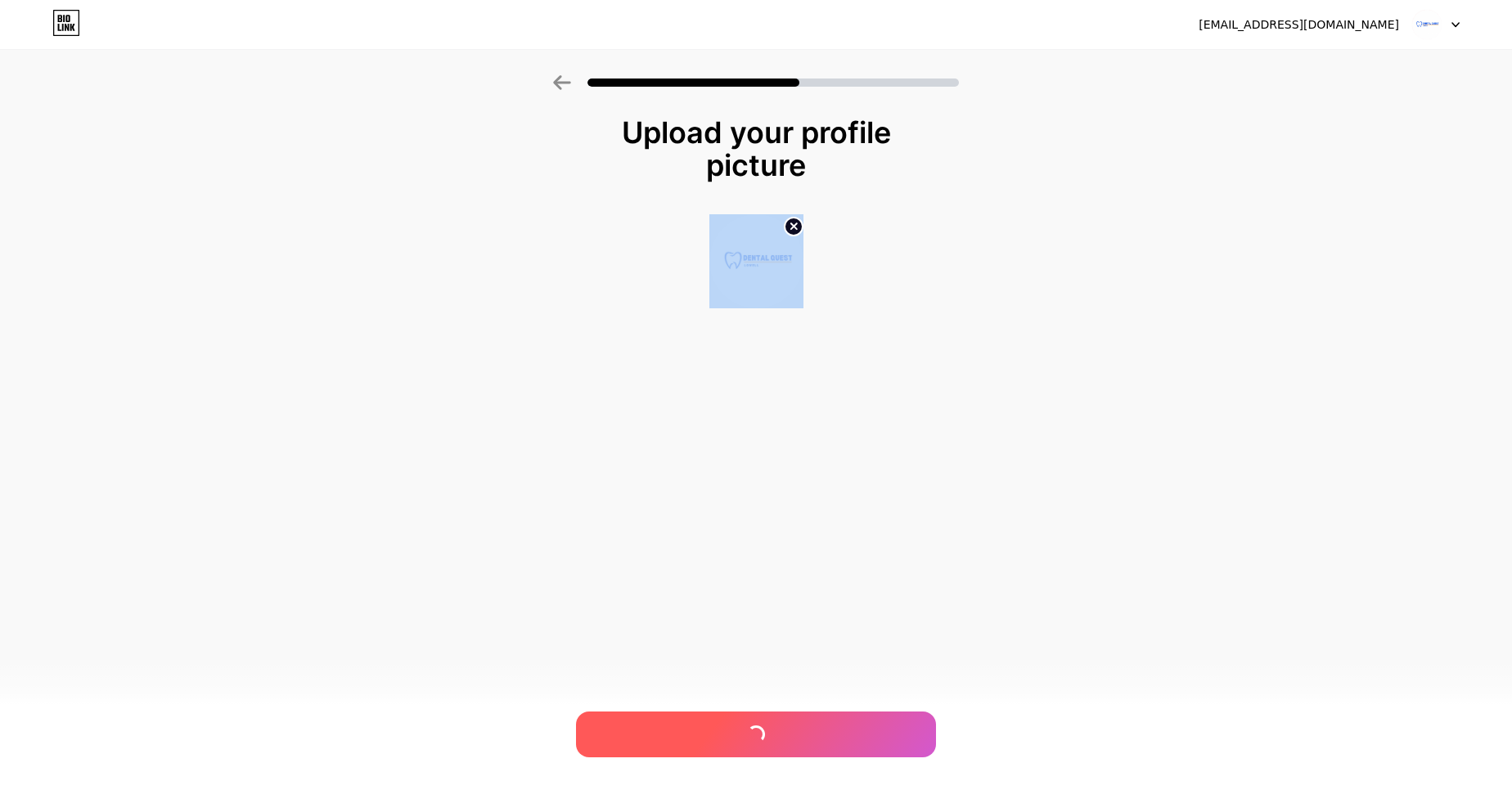
click at [859, 729] on div at bounding box center [756, 734] width 360 height 45
click at [755, 734] on span "Continue" at bounding box center [757, 734] width 52 height 18
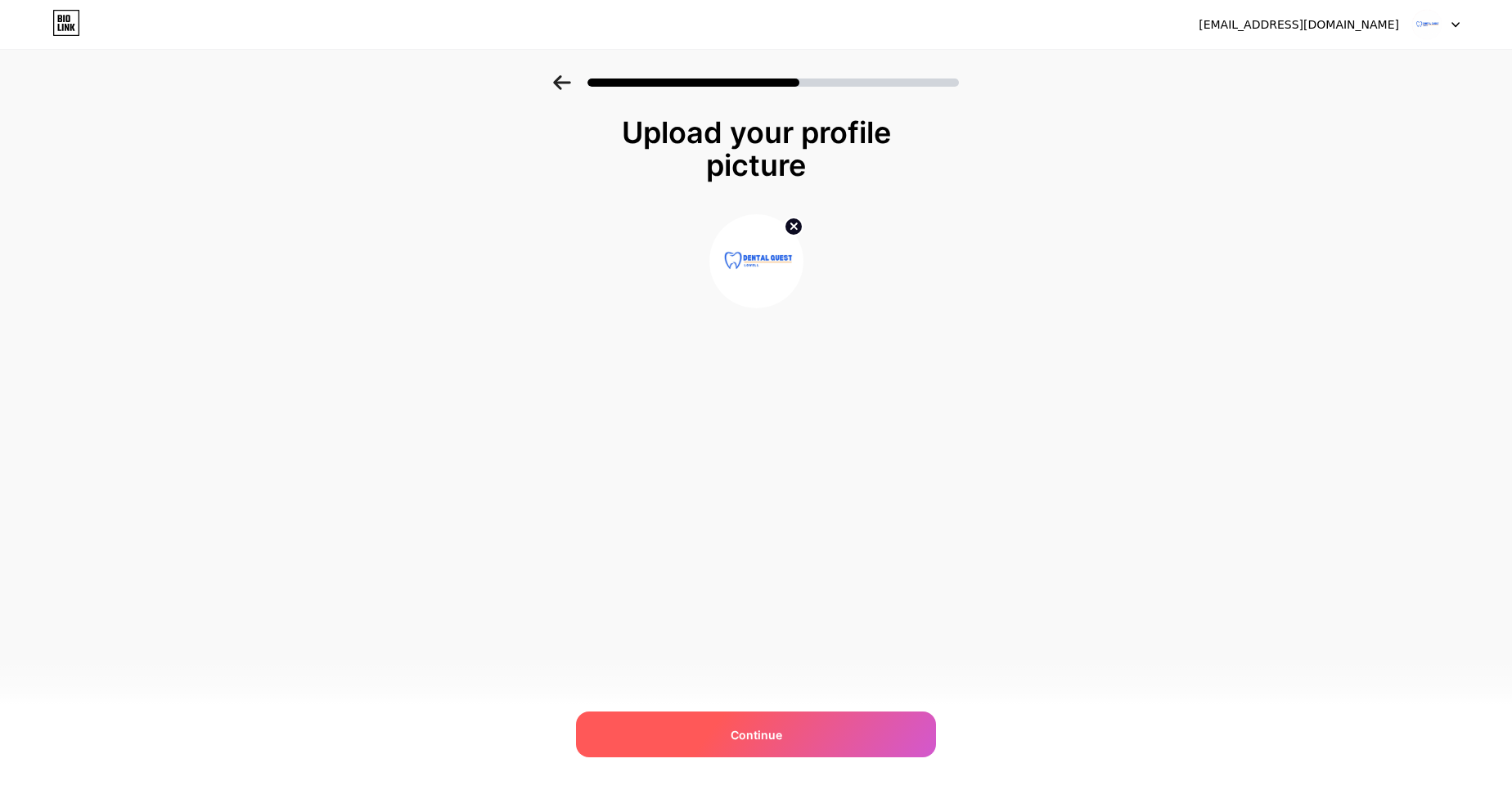
click at [755, 734] on span "Continue" at bounding box center [757, 734] width 52 height 18
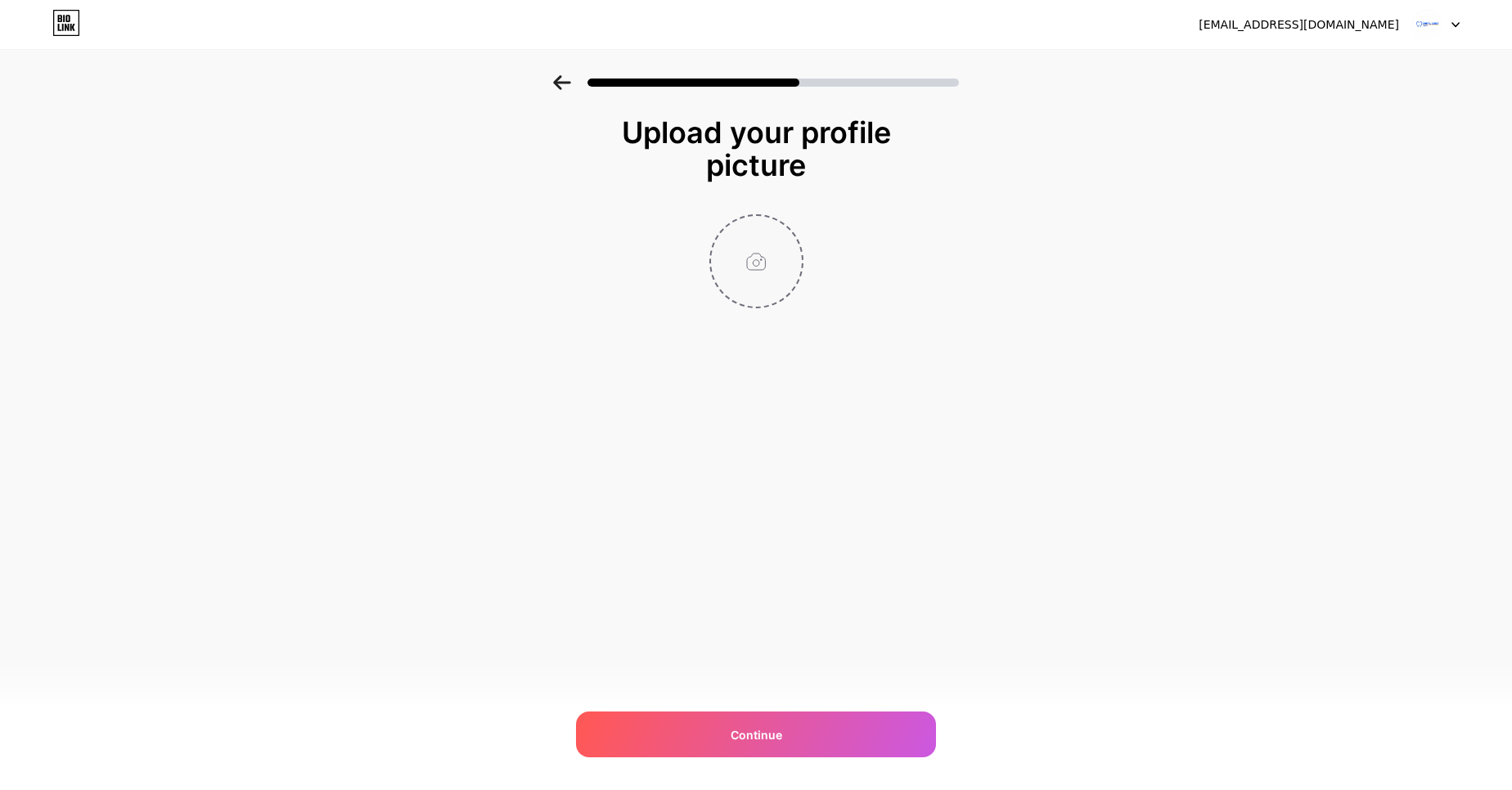
click at [778, 267] on input "file" at bounding box center [757, 262] width 91 height 91
type input "C:\fakepath\Dental Quest Logo profile.jpg"
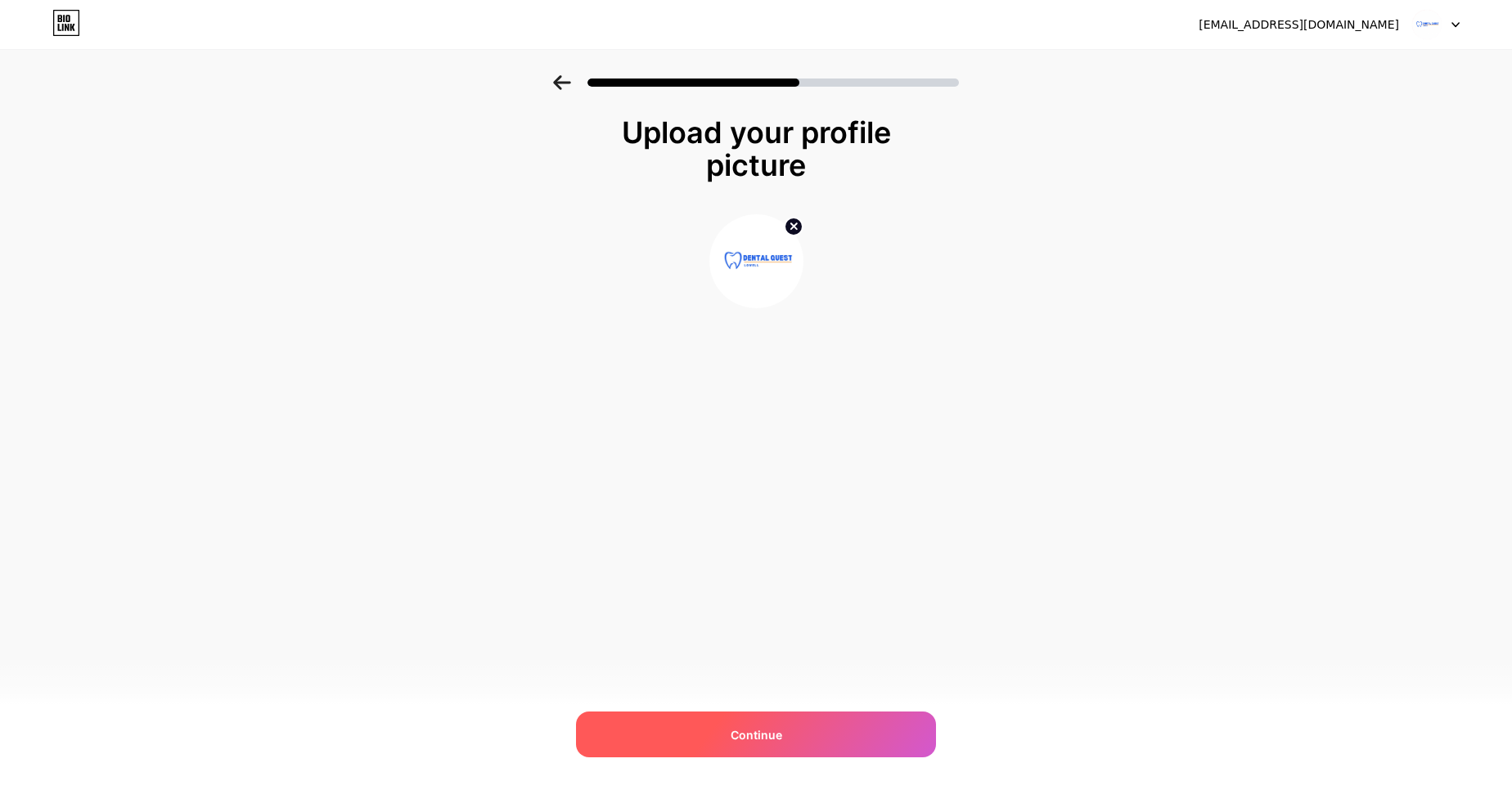
click at [763, 732] on span "Continue" at bounding box center [757, 734] width 52 height 18
click at [793, 221] on circle at bounding box center [793, 226] width 18 height 18
click at [738, 737] on span "Continue" at bounding box center [757, 734] width 52 height 18
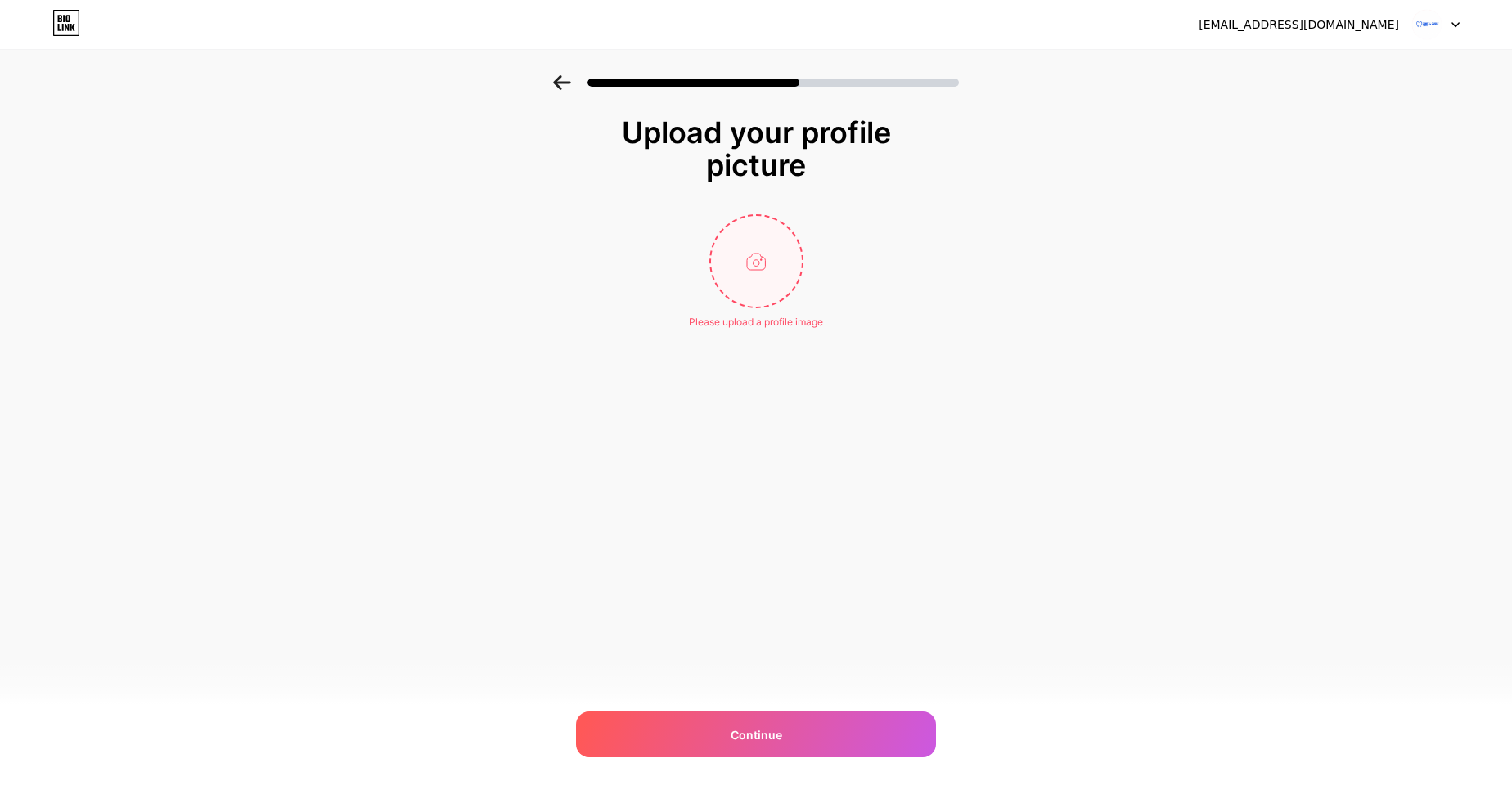
click at [766, 282] on input "file" at bounding box center [757, 262] width 91 height 91
type input "C:\fakepath\Dental Quest Logo profile.jpg"
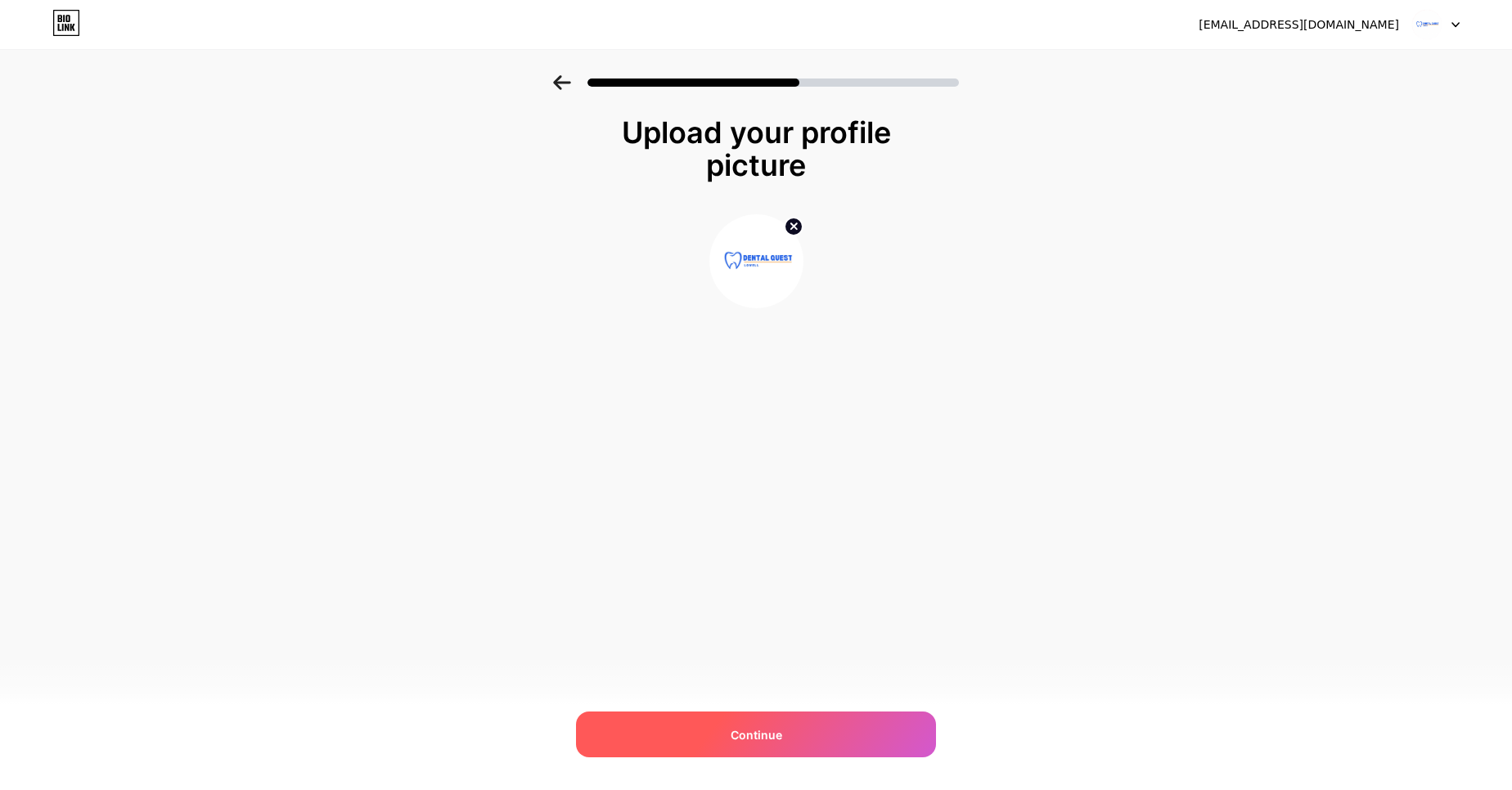
click at [743, 719] on div "Continue" at bounding box center [756, 734] width 360 height 45
click at [738, 740] on span "Continue" at bounding box center [757, 734] width 52 height 18
click at [743, 732] on span "Continue" at bounding box center [757, 734] width 52 height 18
click at [726, 740] on div "Continue" at bounding box center [756, 734] width 360 height 45
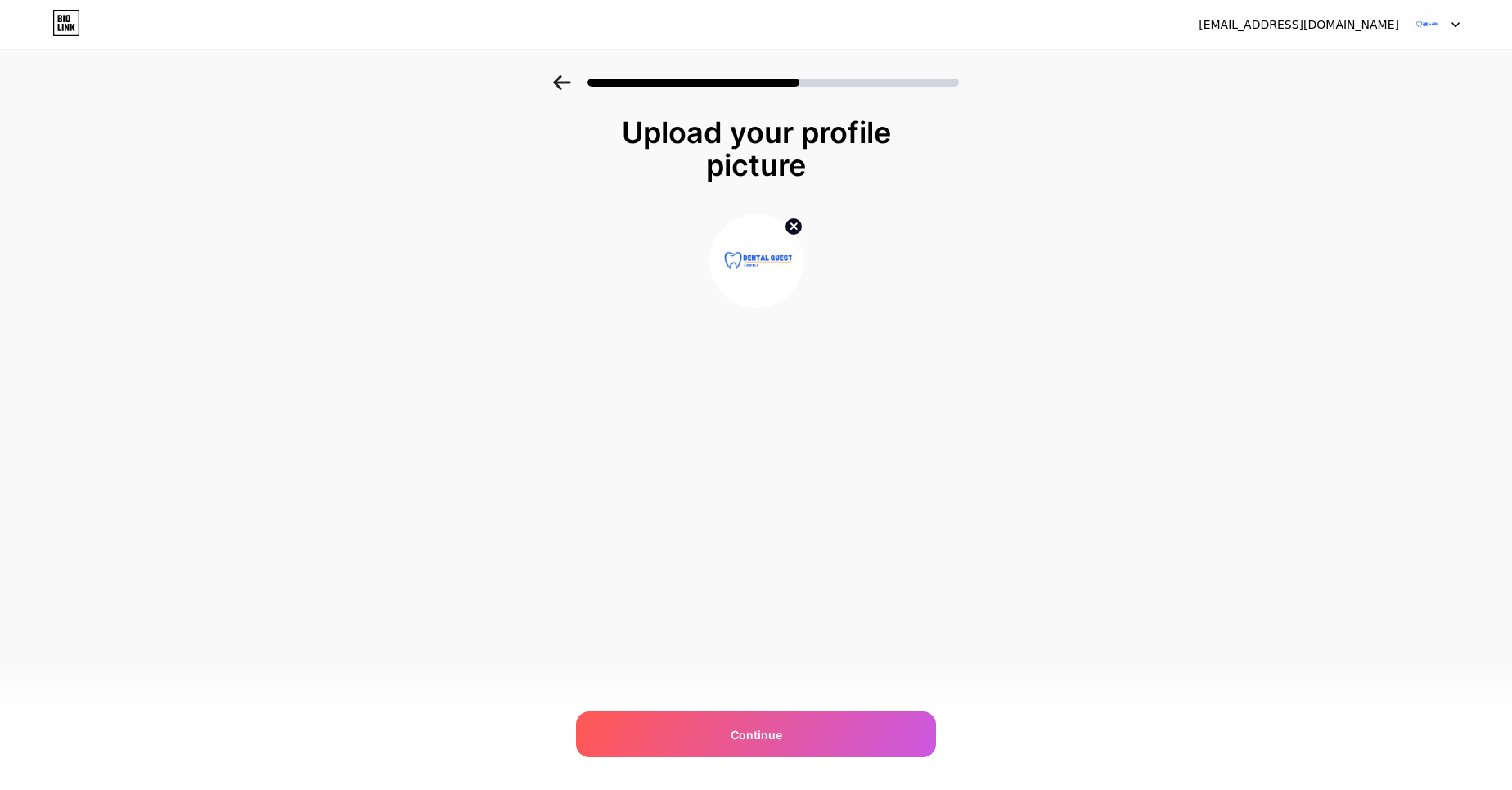
click at [73, 25] on icon at bounding box center [72, 28] width 5 height 7
click at [759, 262] on input "file" at bounding box center [757, 262] width 91 height 91
type input "C:\fakepath\Dental Quest Logo profile.jpg"
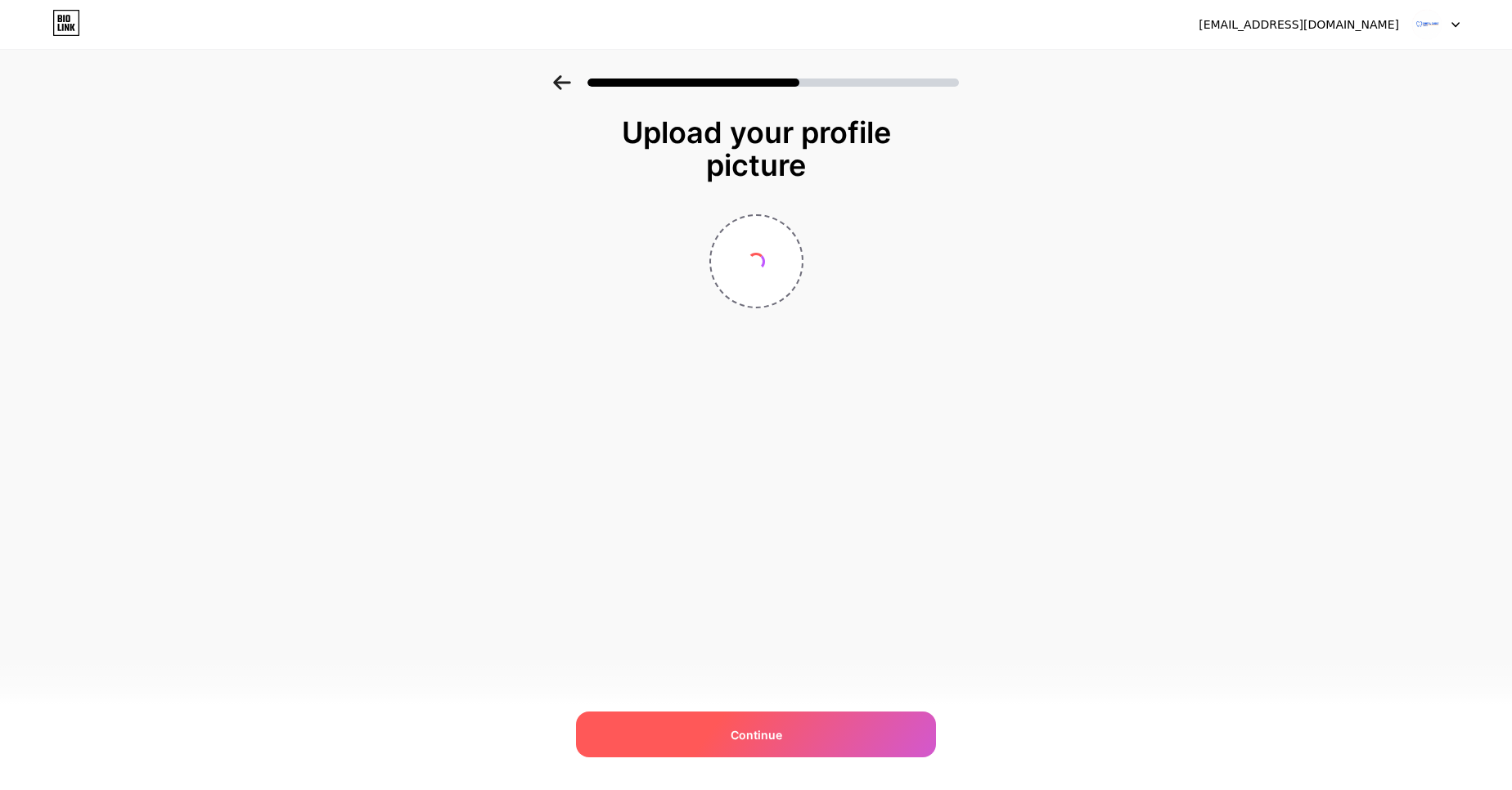
click at [802, 729] on div "Continue" at bounding box center [756, 734] width 360 height 45
click at [753, 732] on span "Continue" at bounding box center [757, 734] width 52 height 18
